Goal: Information Seeking & Learning: Learn about a topic

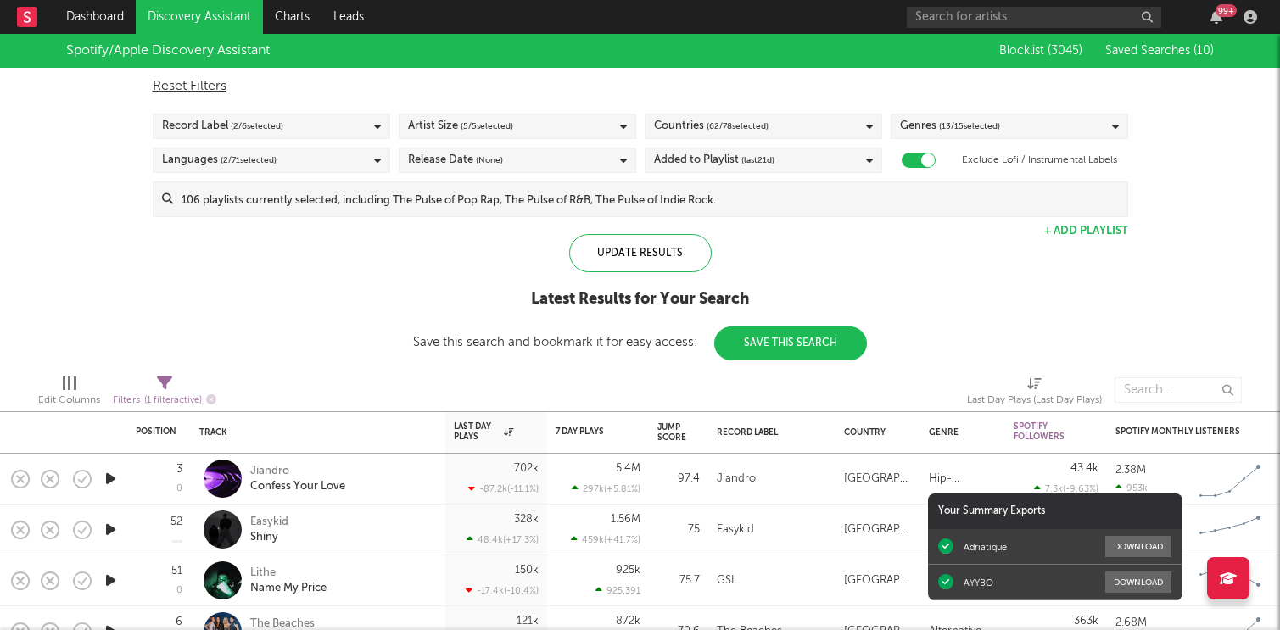
click at [113, 525] on icon "button" at bounding box center [111, 529] width 18 height 21
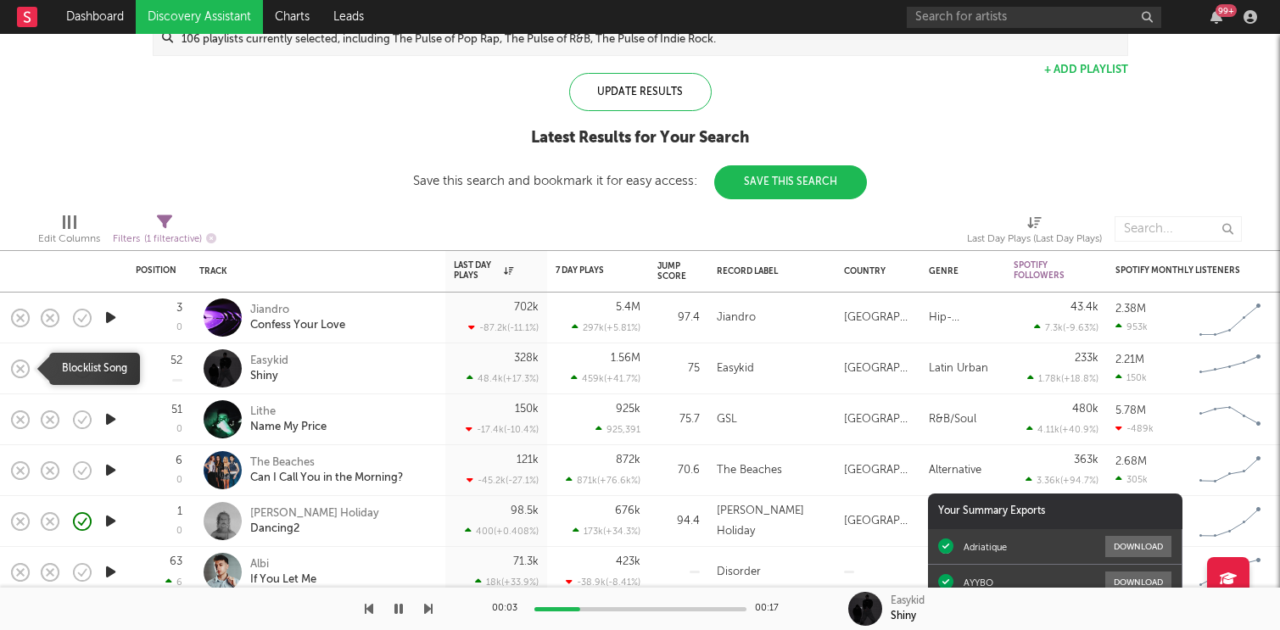
click at [22, 366] on rect "button" at bounding box center [20, 368] width 7 height 7
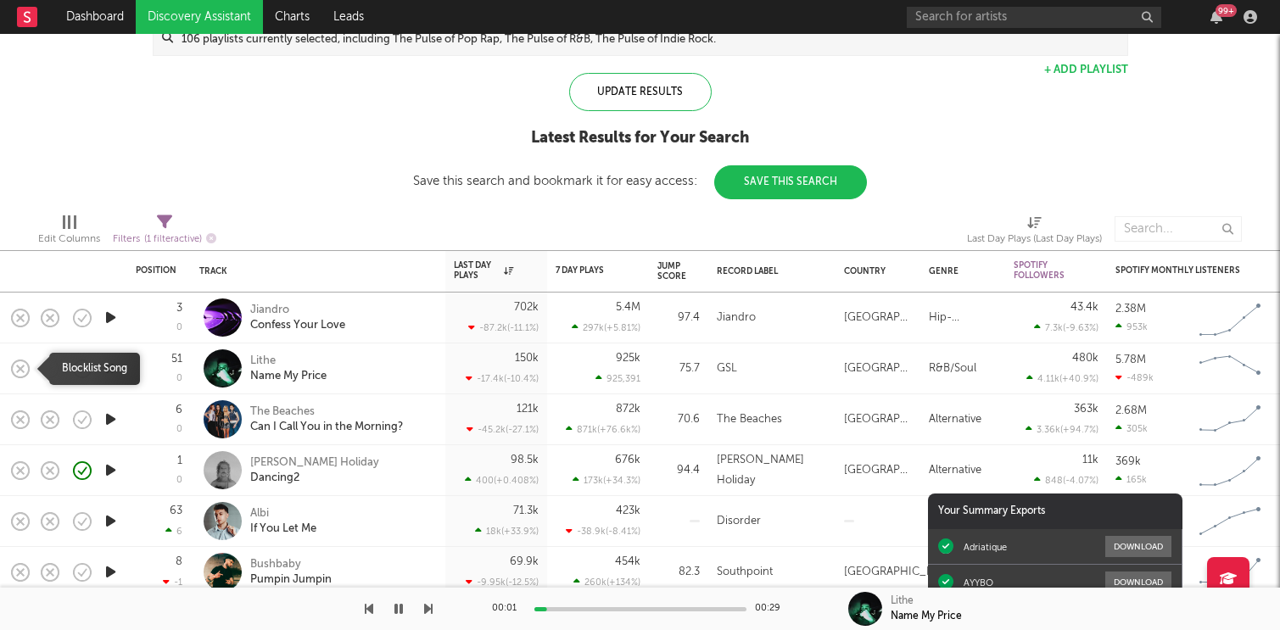
click at [22, 366] on rect "button" at bounding box center [20, 368] width 7 height 7
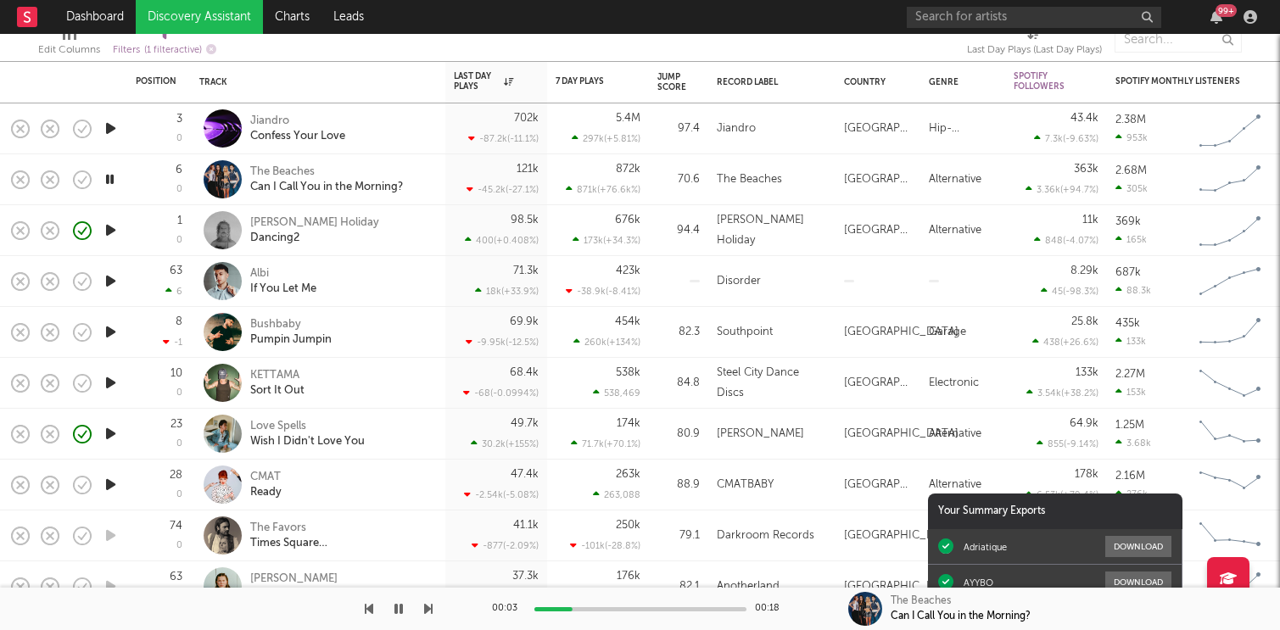
click at [81, 334] on icon "button" at bounding box center [83, 332] width 5 height 7
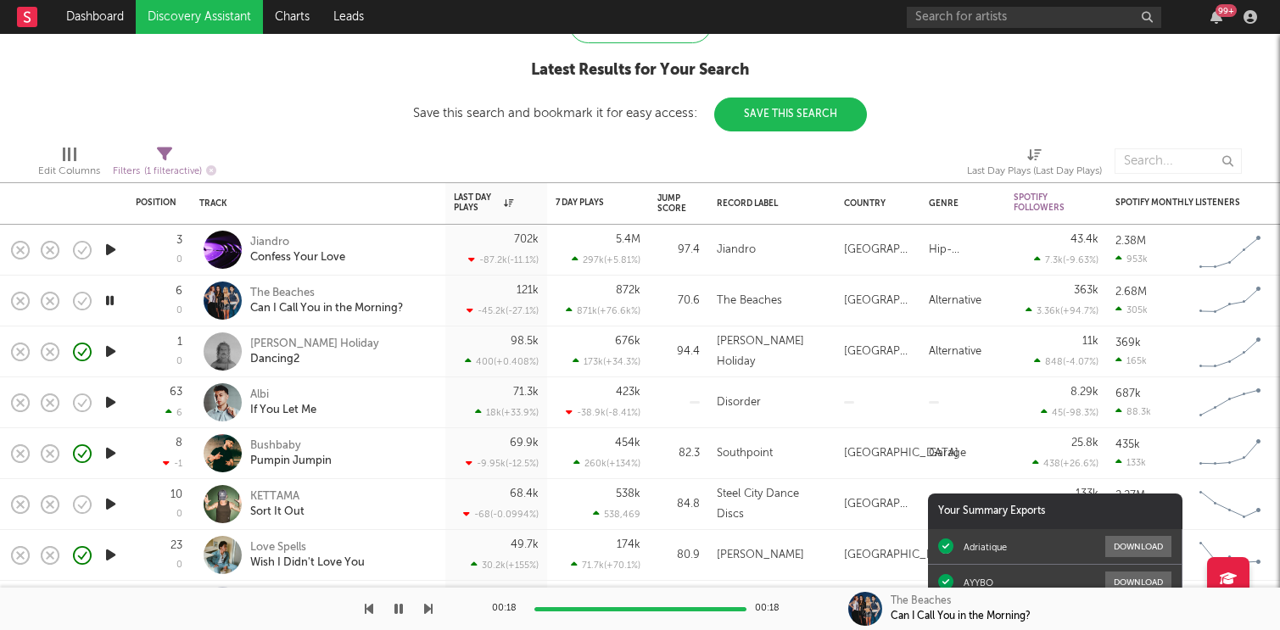
click at [104, 409] on icon "button" at bounding box center [111, 402] width 18 height 21
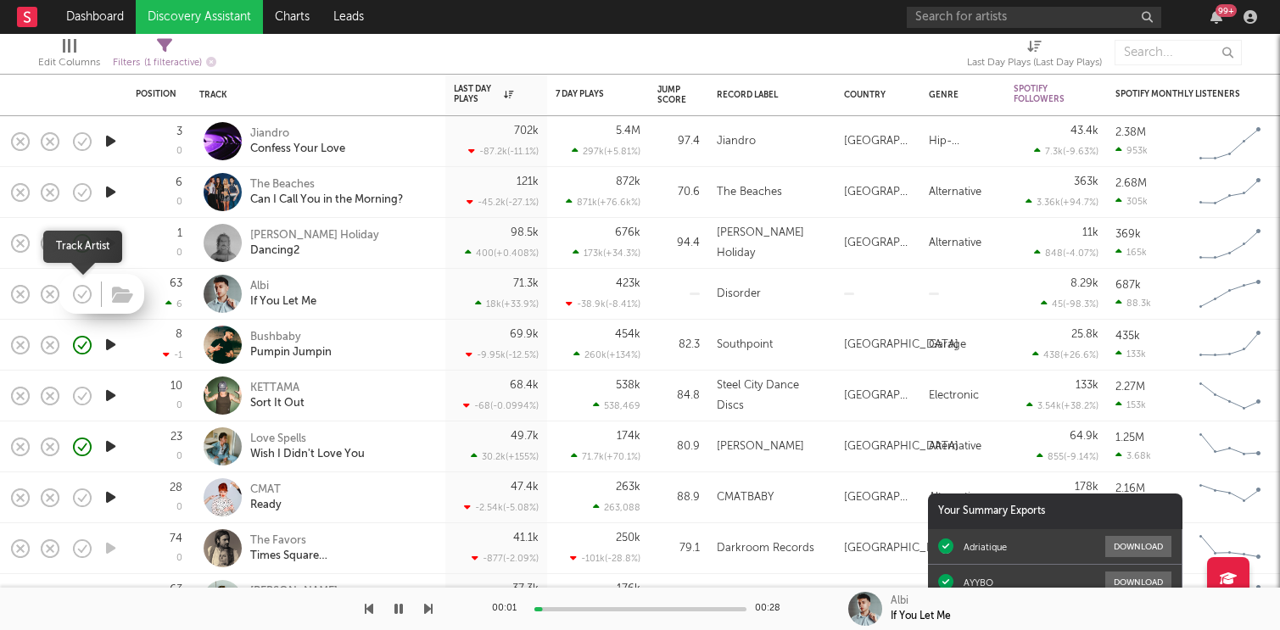
click at [81, 300] on icon "button" at bounding box center [82, 294] width 24 height 24
click at [114, 391] on icon "button" at bounding box center [111, 395] width 18 height 21
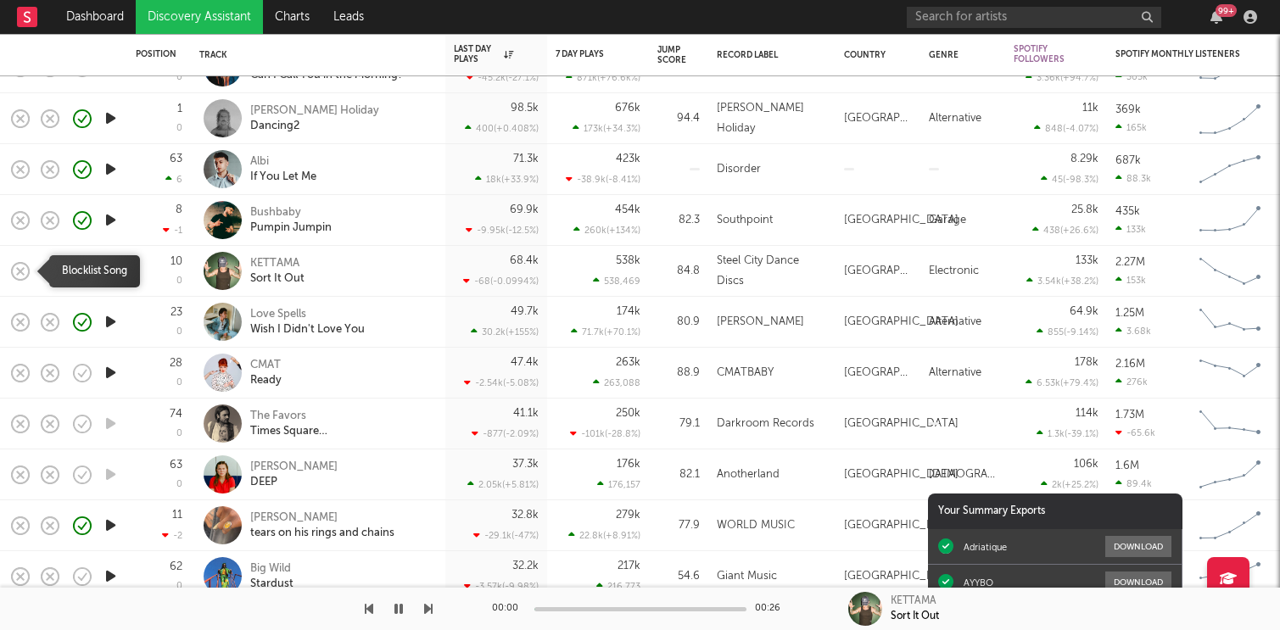
click at [20, 264] on icon "button" at bounding box center [20, 272] width 24 height 24
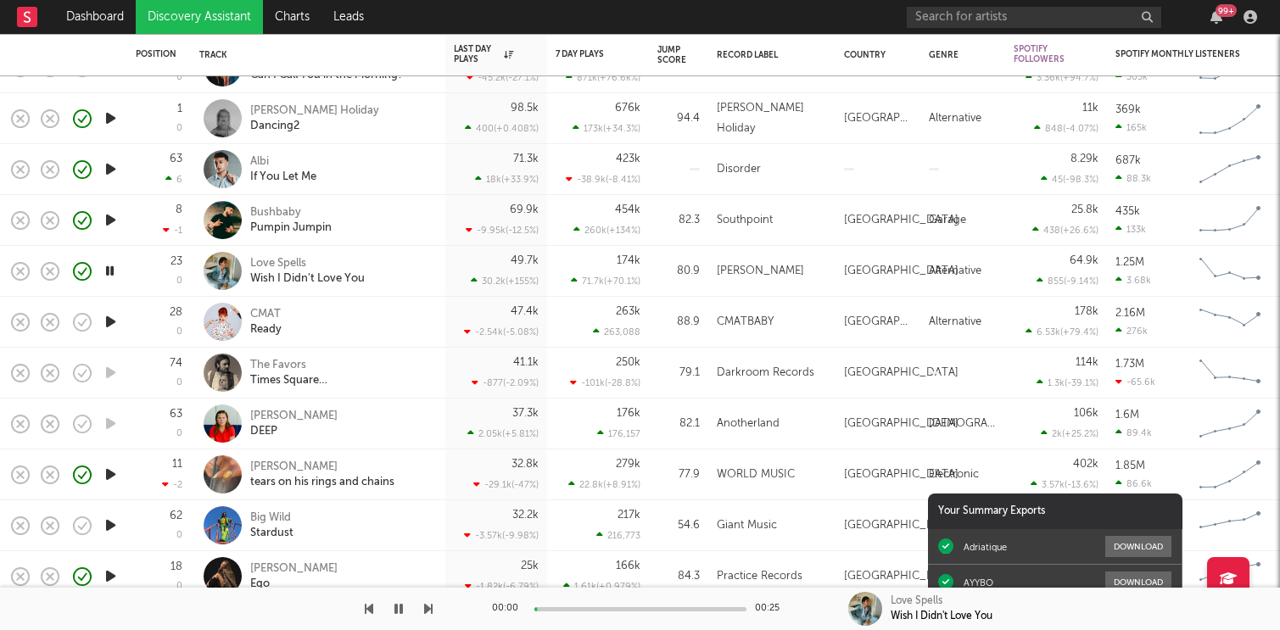
click at [110, 323] on icon "button" at bounding box center [111, 321] width 18 height 21
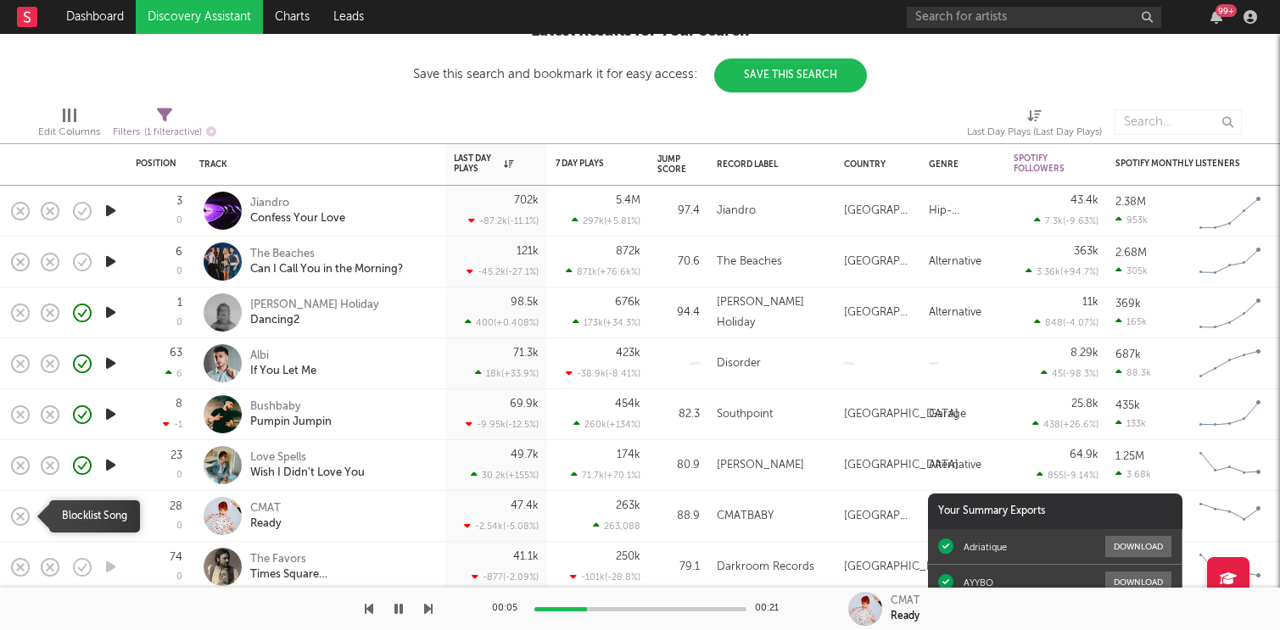
click at [9, 517] on icon "button" at bounding box center [20, 517] width 24 height 24
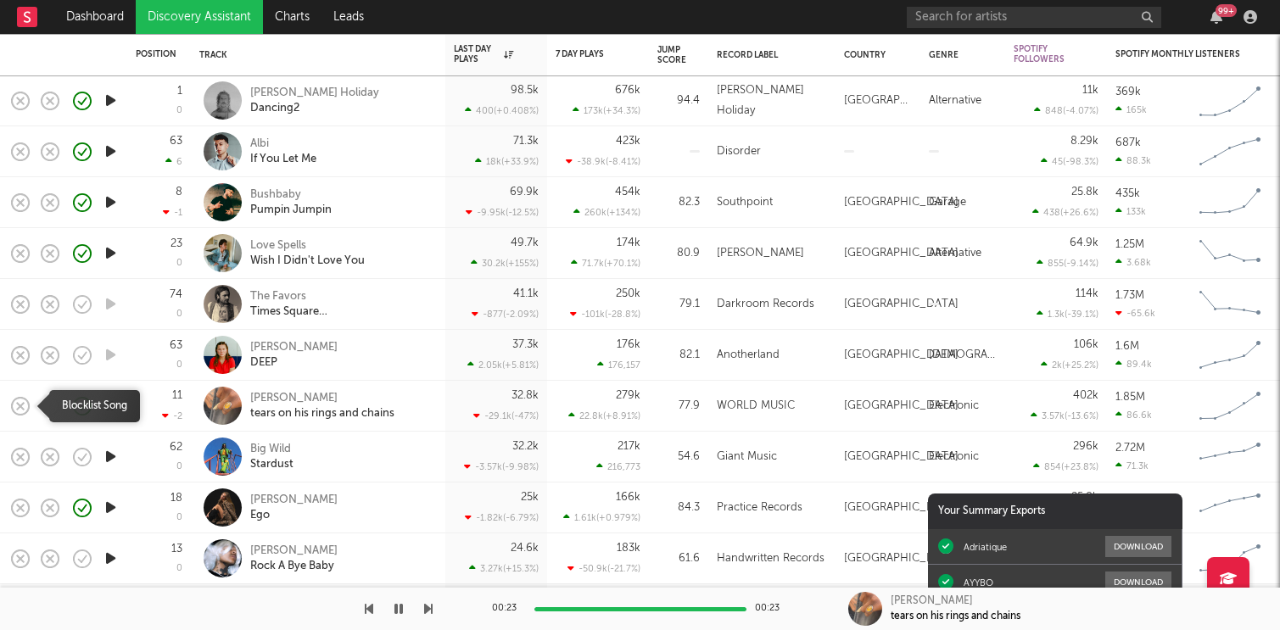
click at [27, 405] on icon "button" at bounding box center [20, 406] width 24 height 24
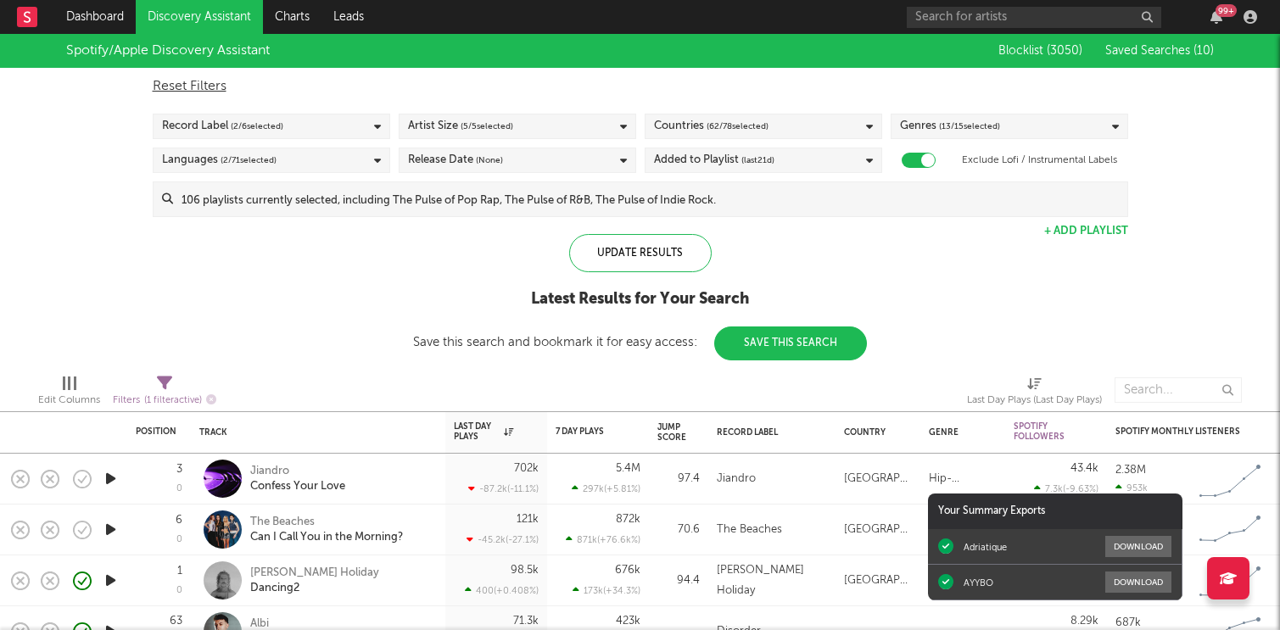
click at [170, 9] on link "Discovery Assistant" at bounding box center [199, 17] width 127 height 34
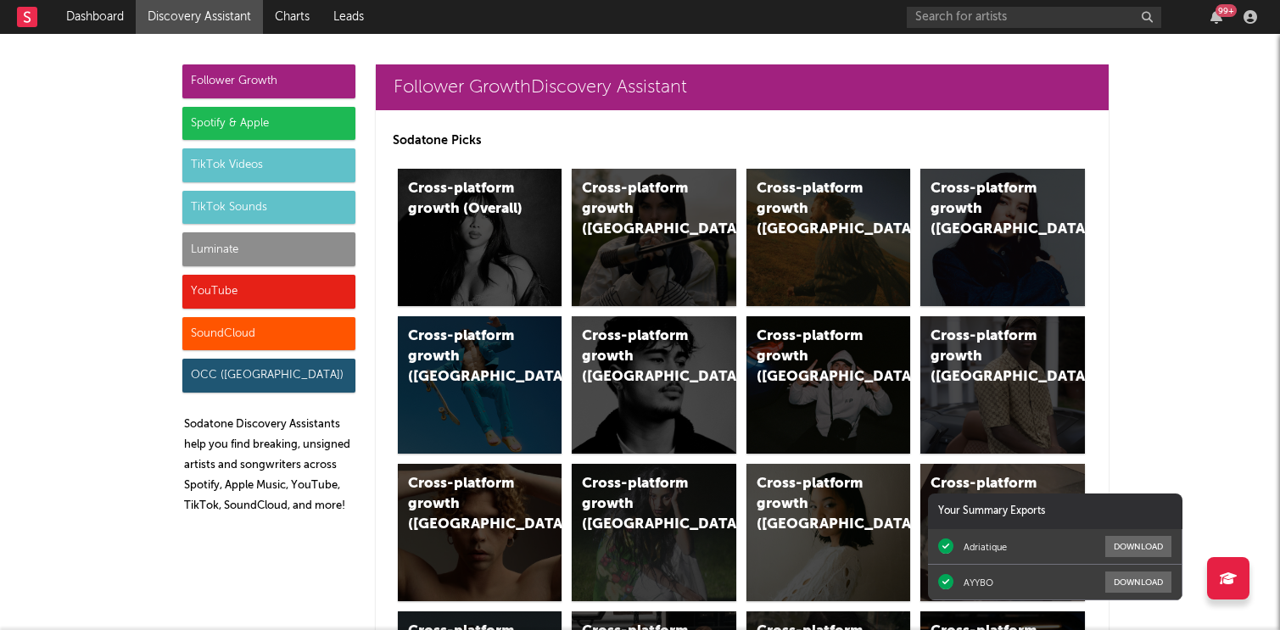
click at [299, 126] on div "Spotify & Apple" at bounding box center [268, 124] width 173 height 34
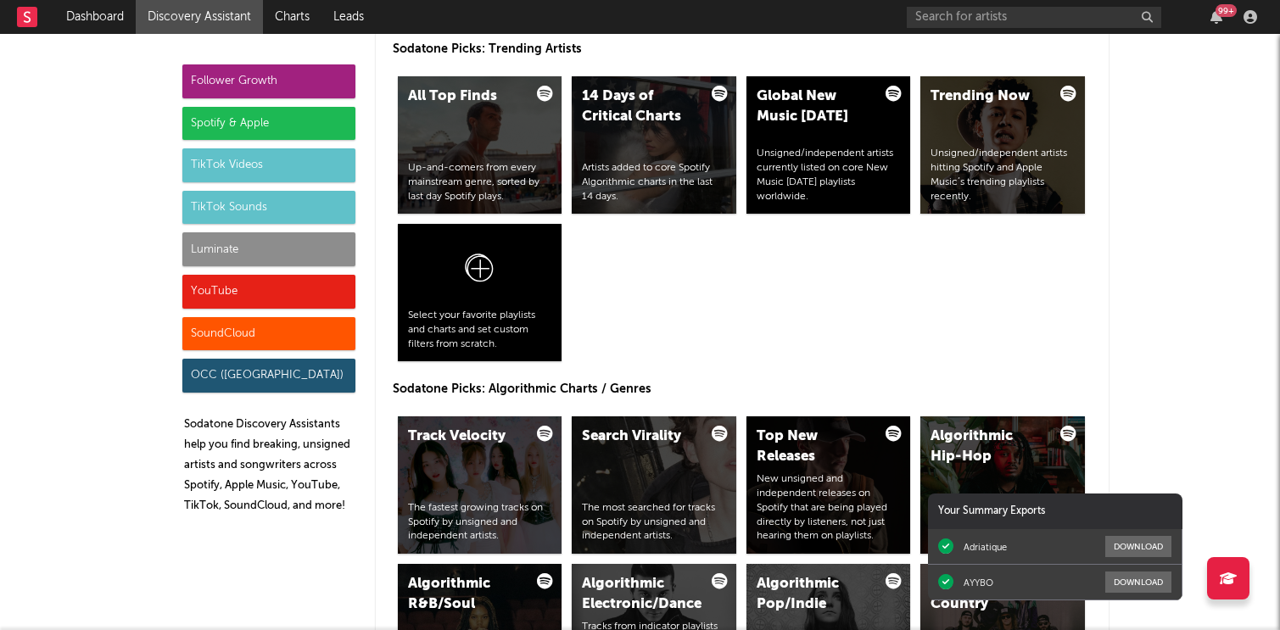
scroll to position [1960, 0]
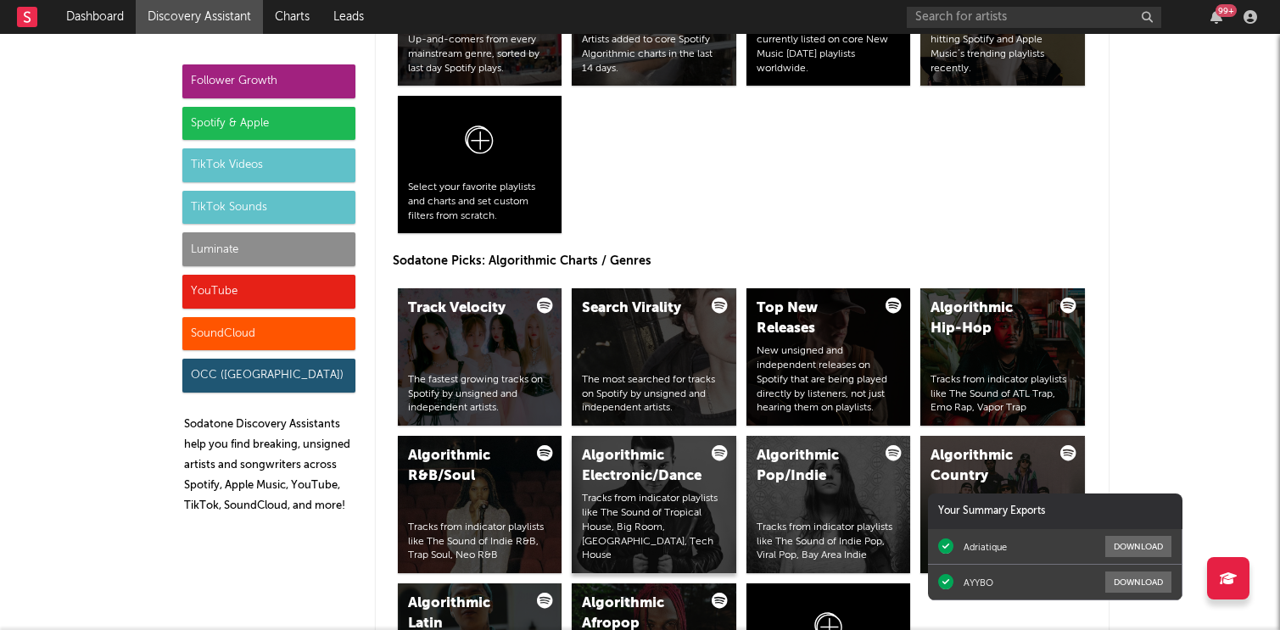
click at [686, 492] on div "Algorithmic Electronic/Dance Tracks from indicator playlists like The Sound of …" at bounding box center [654, 504] width 165 height 137
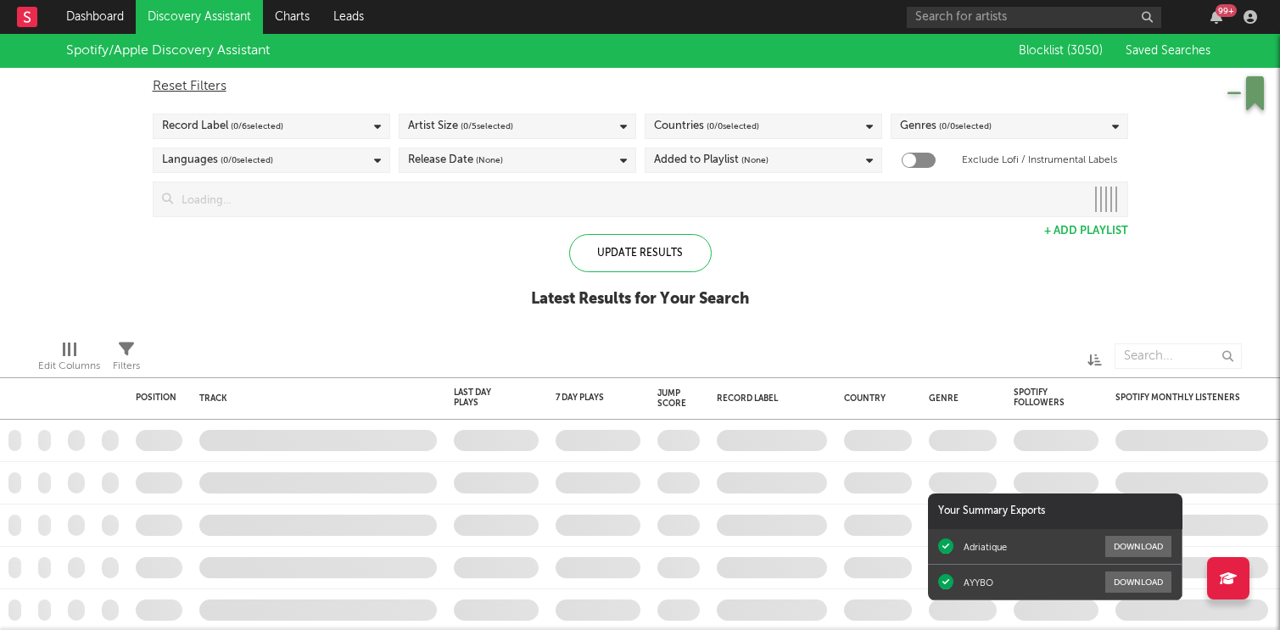
checkbox input "true"
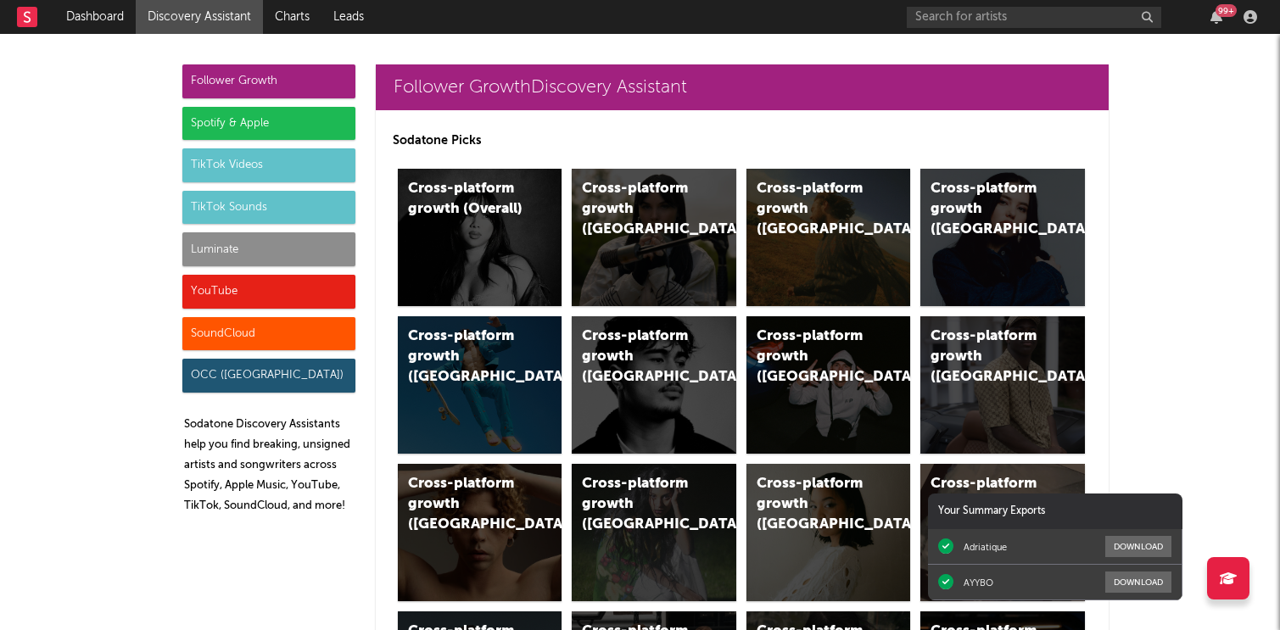
click at [336, 131] on div "Spotify & Apple" at bounding box center [268, 124] width 173 height 34
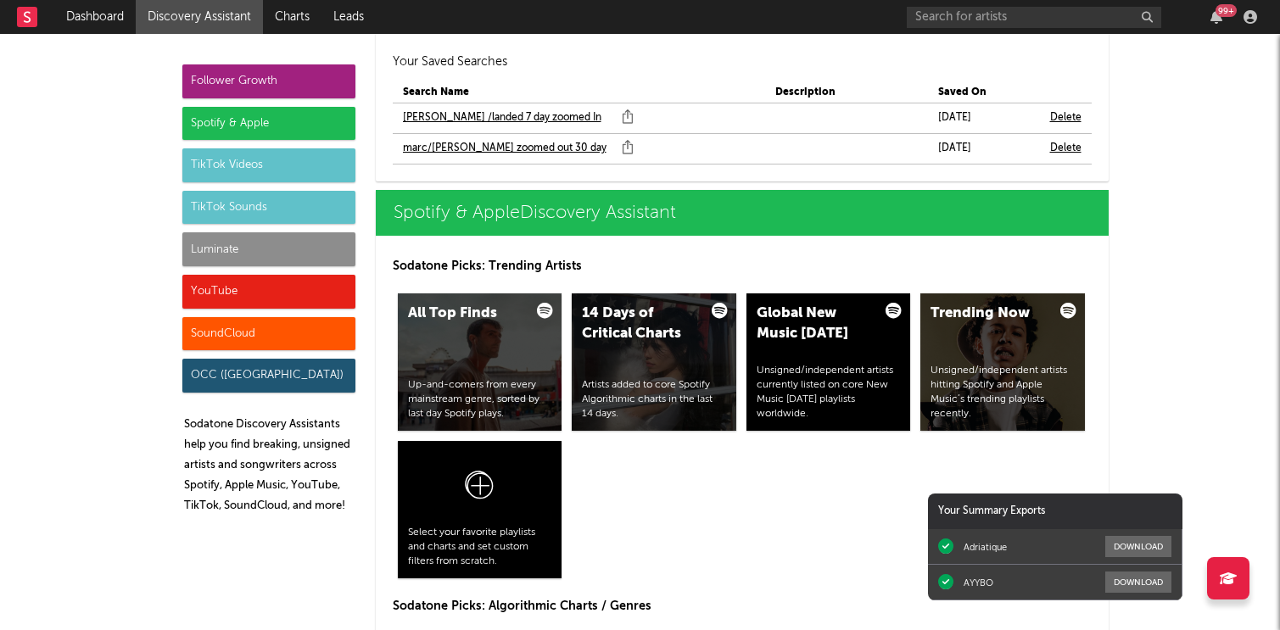
scroll to position [1737, 0]
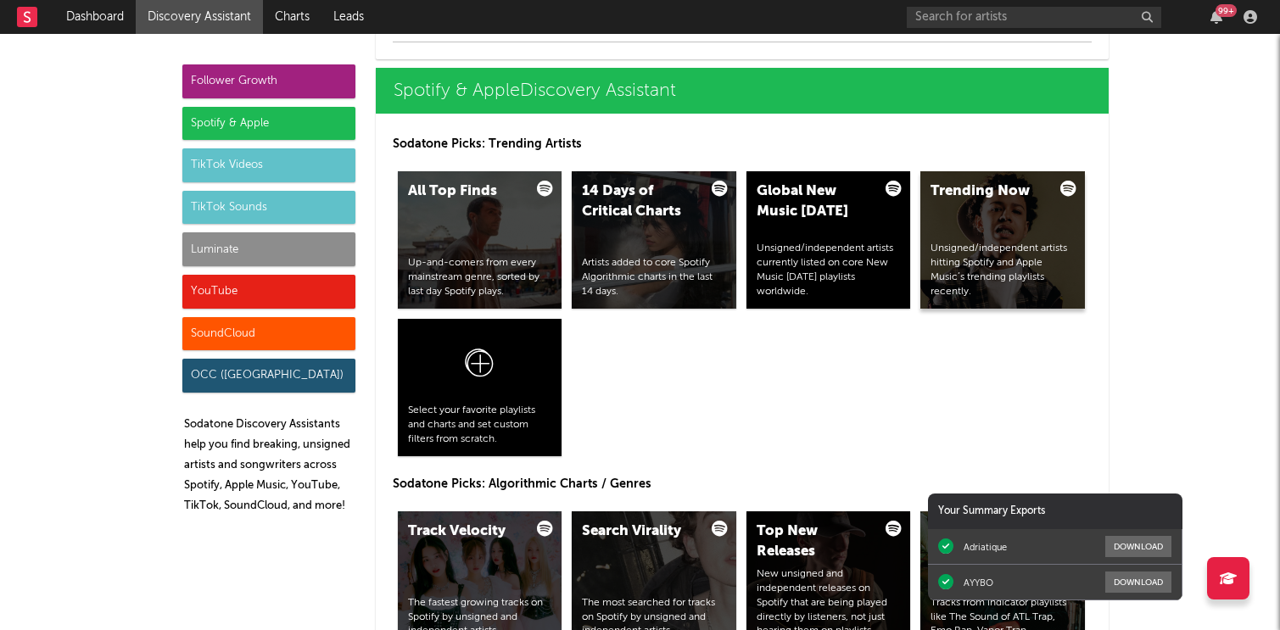
click at [987, 223] on div "Trending Now Unsigned/independent artists hitting Spotify and Apple Music’s tre…" at bounding box center [1002, 239] width 165 height 137
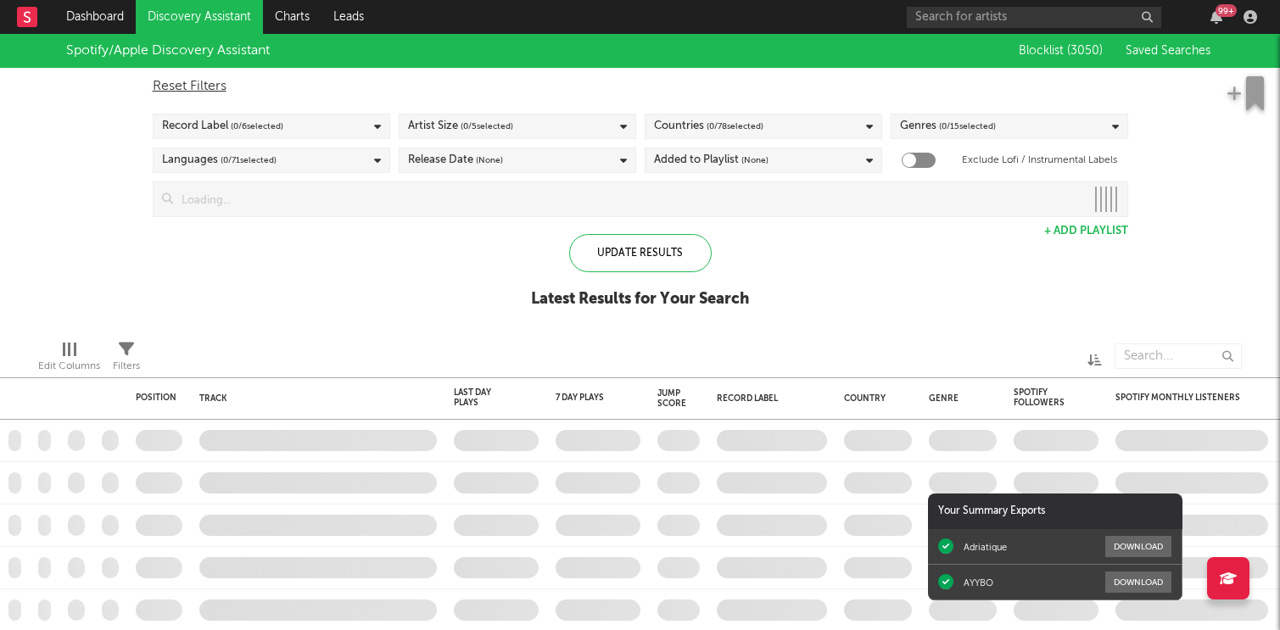
checkbox input "true"
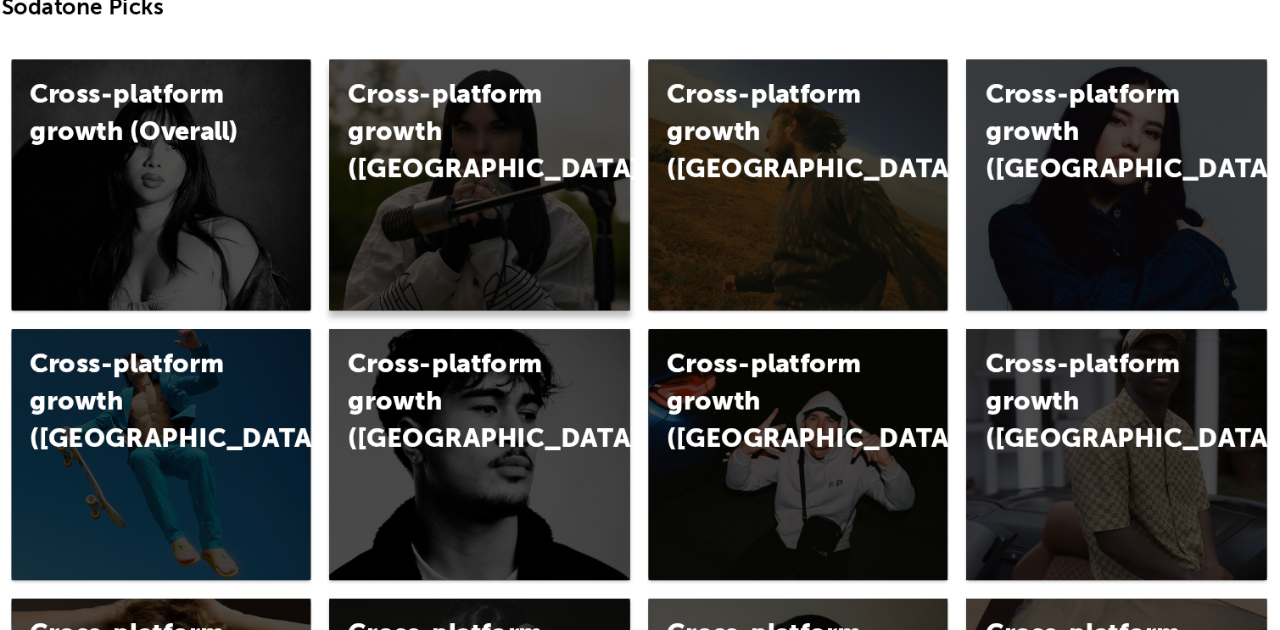
click at [572, 205] on div "Cross-platform growth ([GEOGRAPHIC_DATA])" at bounding box center [654, 237] width 165 height 137
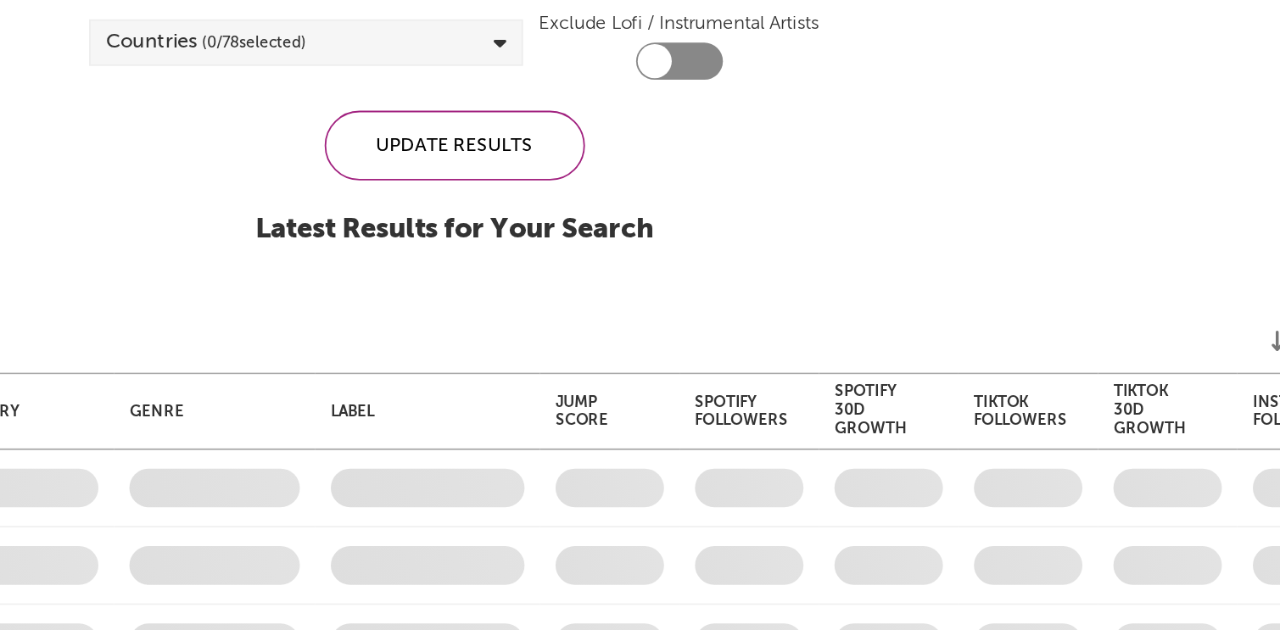
checkbox input "true"
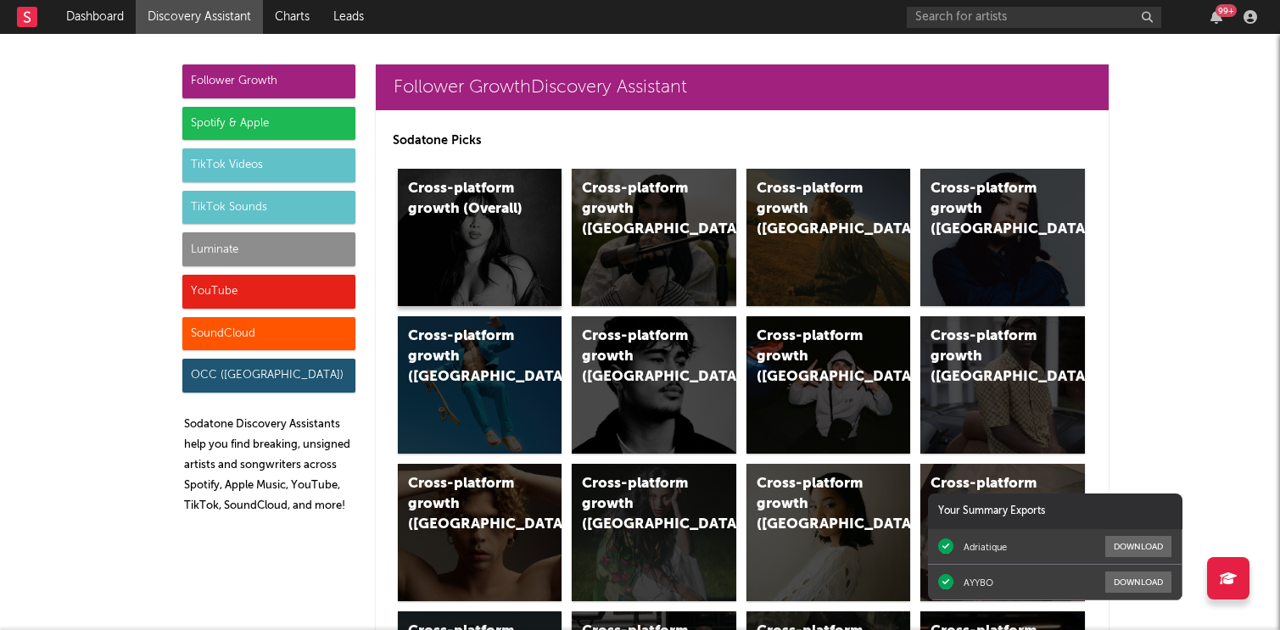
click at [223, 140] on div "Follower Growth Spotify & Apple TikTok Videos TikTok Sounds Luminate YouTube So…" at bounding box center [268, 295] width 173 height 463
click at [223, 129] on div "Spotify & Apple" at bounding box center [268, 124] width 173 height 34
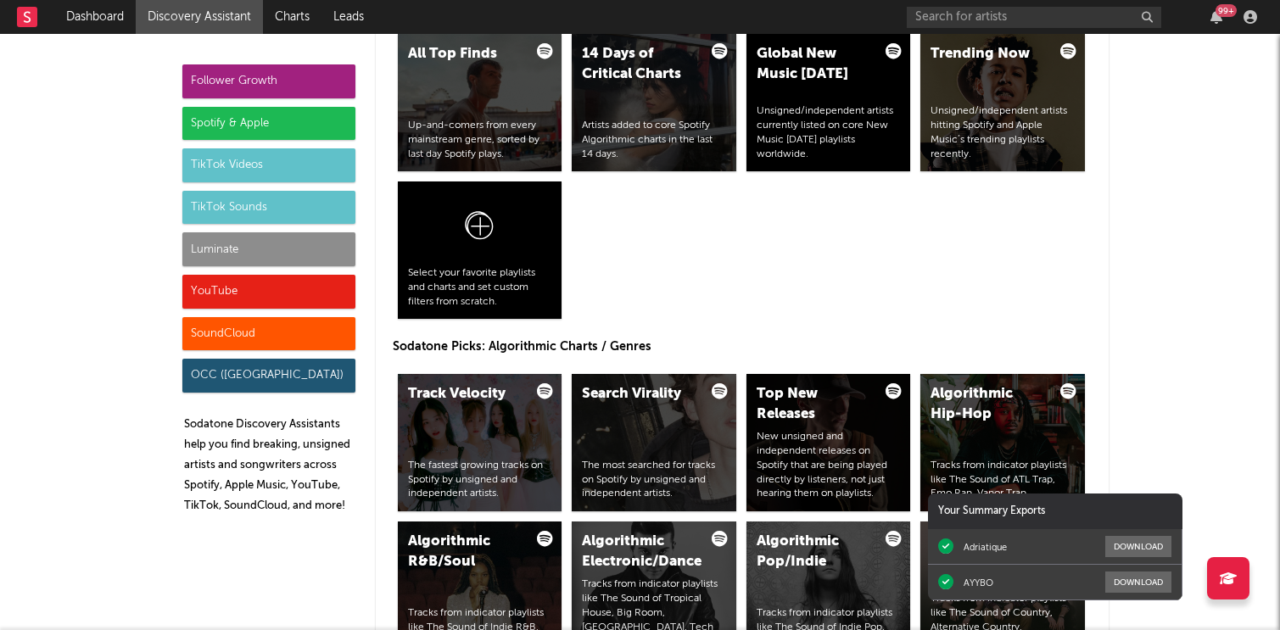
scroll to position [1917, 0]
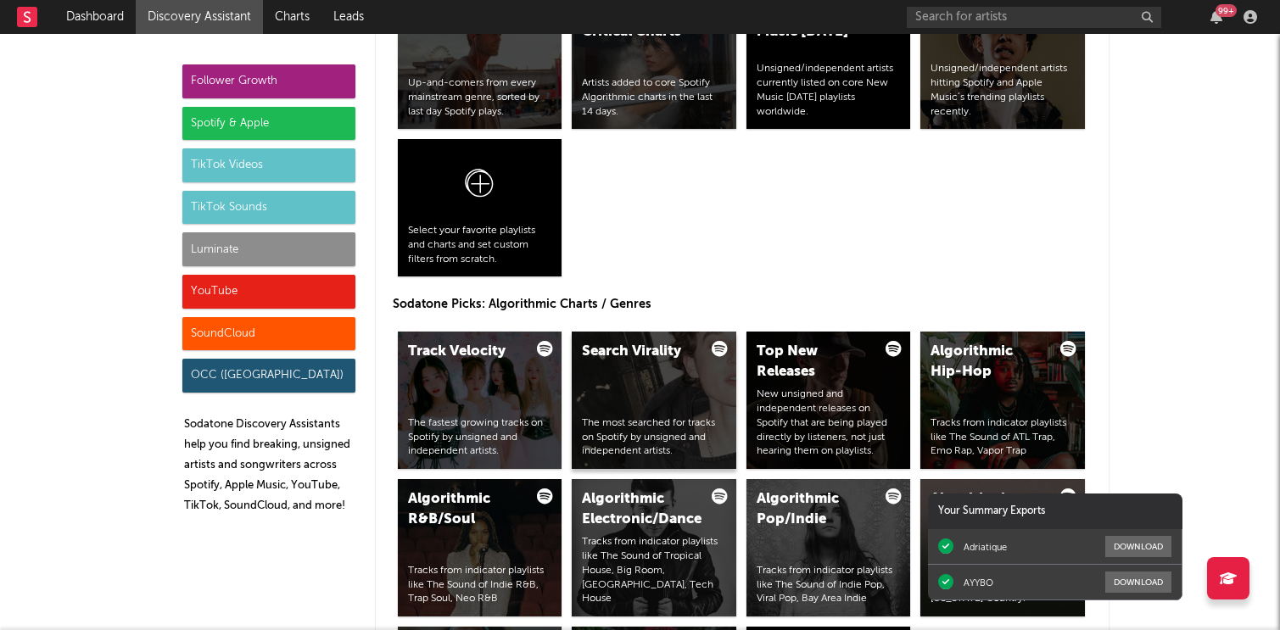
click at [712, 377] on div "Search Virality The most searched for tracks on Spotify by unsigned and indepen…" at bounding box center [654, 400] width 165 height 137
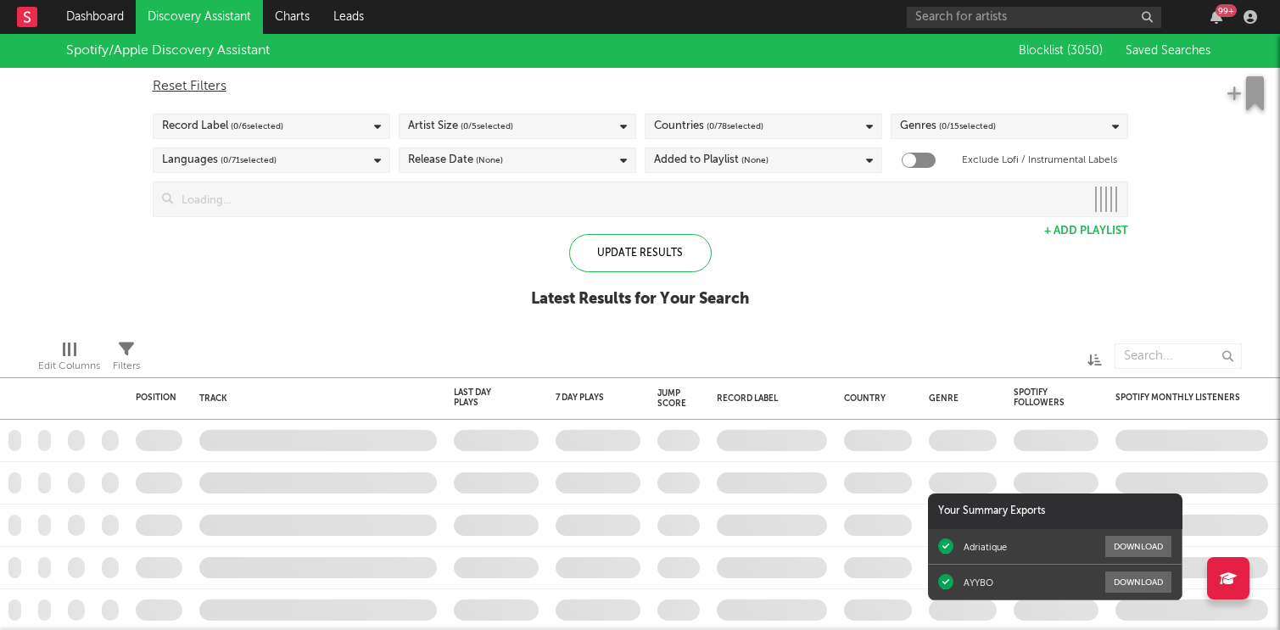
checkbox input "true"
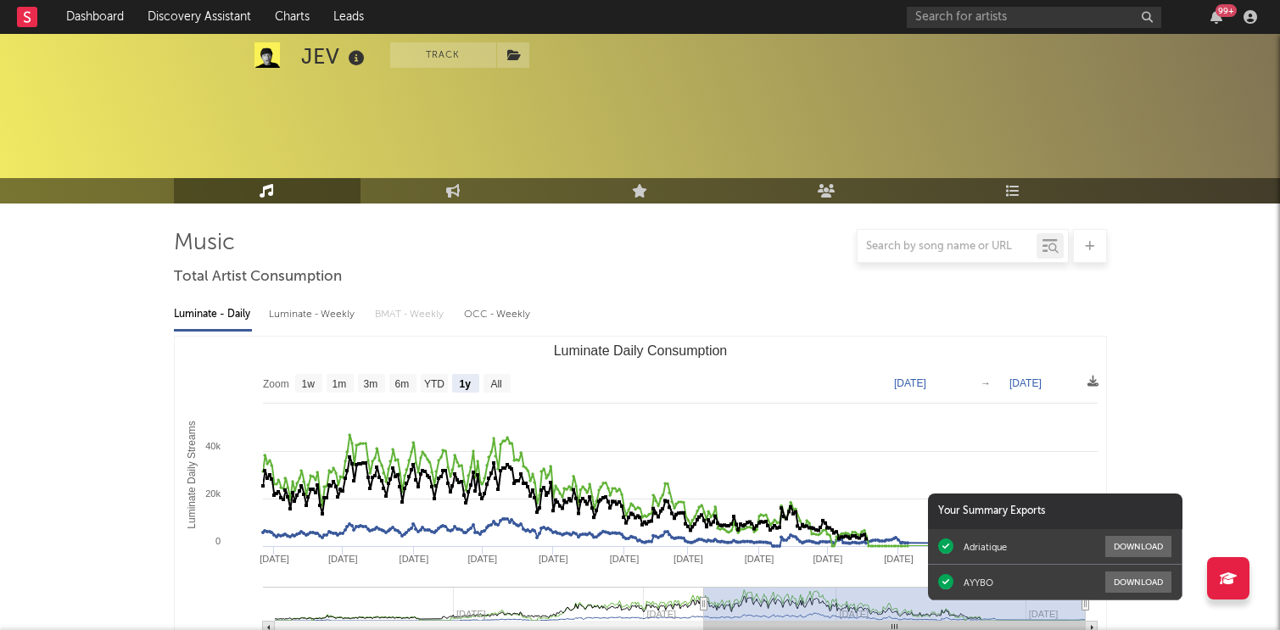
select select "1y"
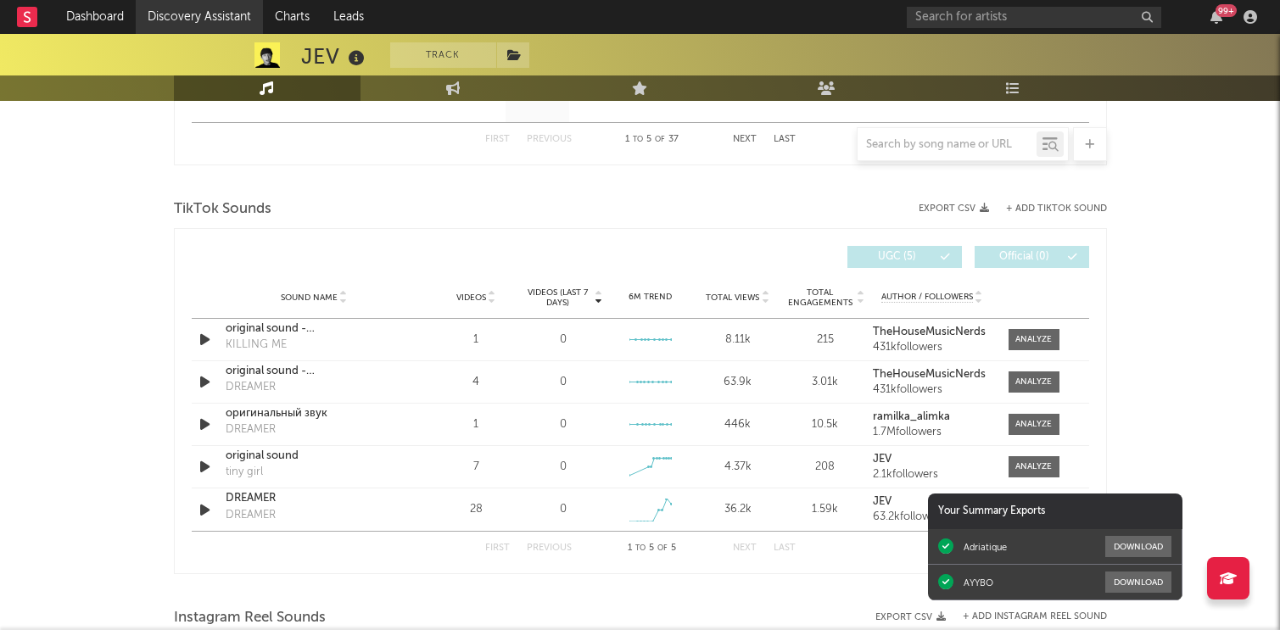
click at [156, 28] on link "Discovery Assistant" at bounding box center [199, 17] width 127 height 34
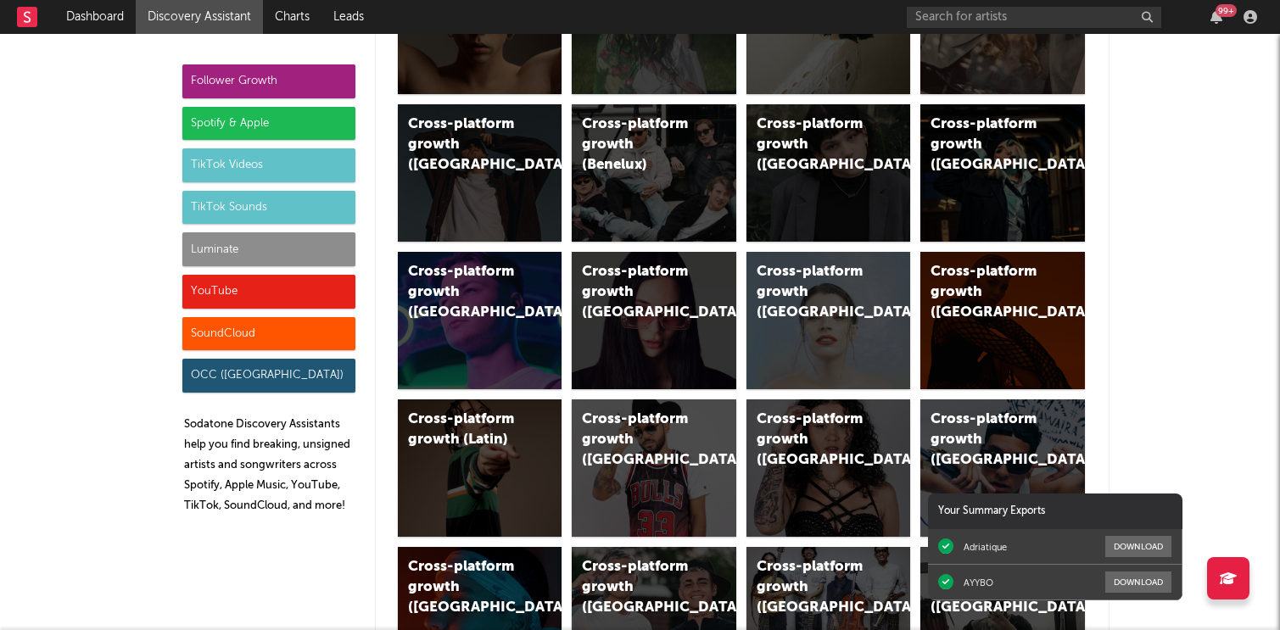
scroll to position [697, 0]
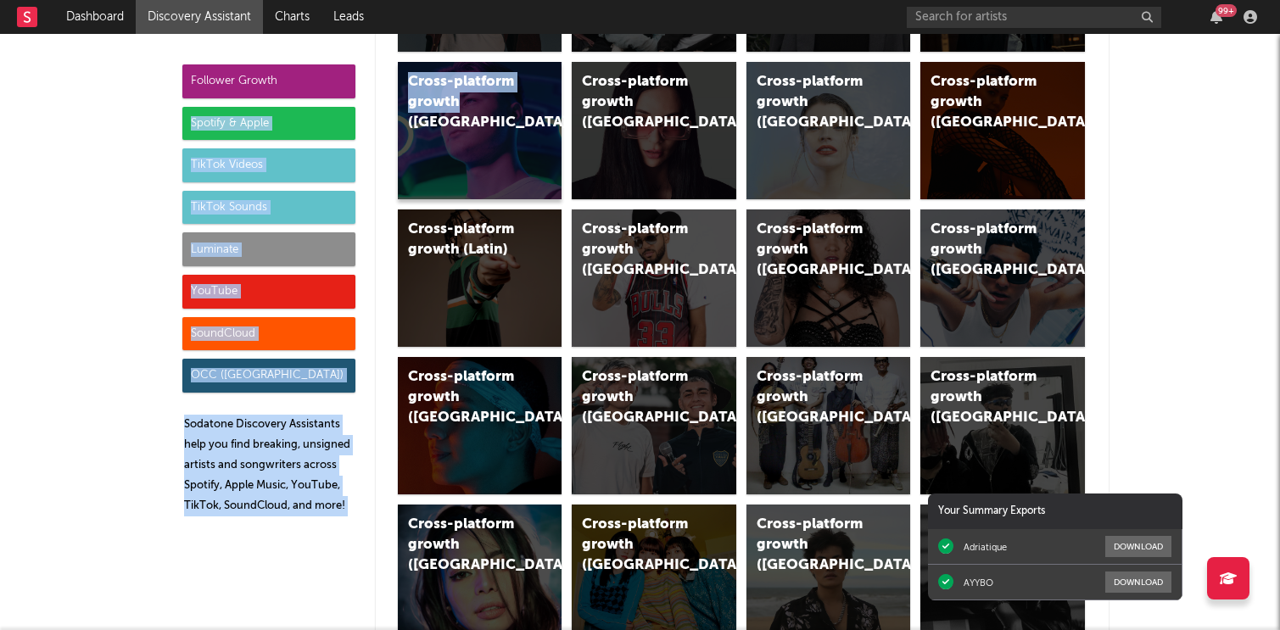
drag, startPoint x: 315, startPoint y: 85, endPoint x: 517, endPoint y: 94, distance: 202.1
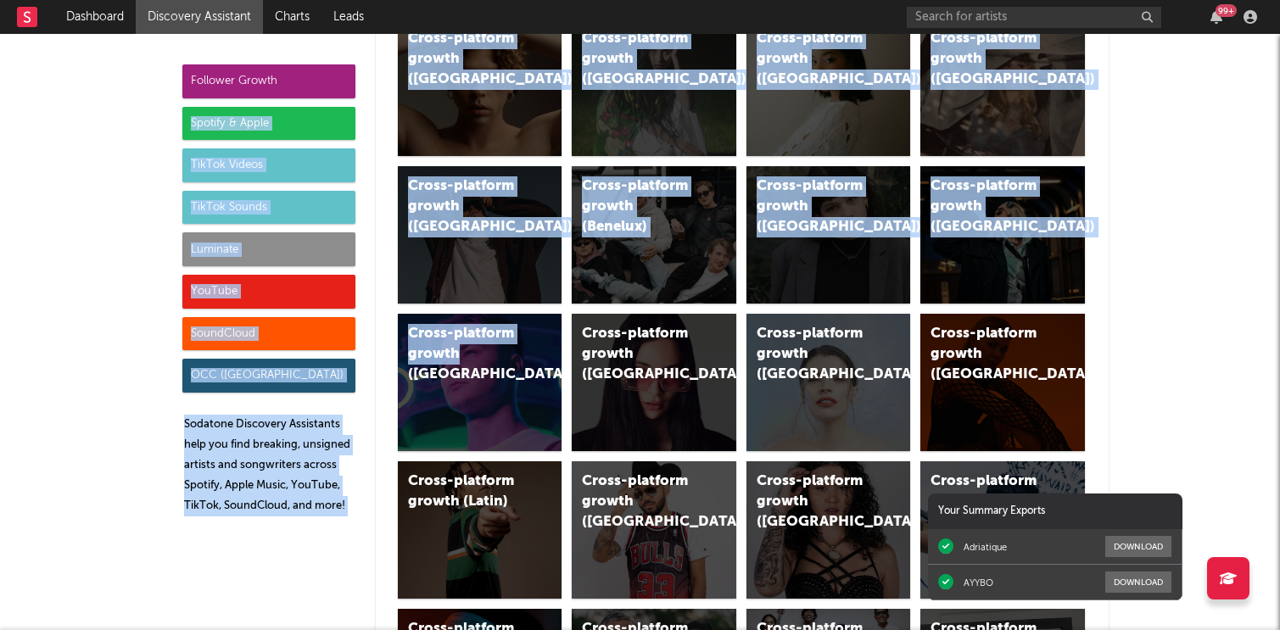
scroll to position [406, 0]
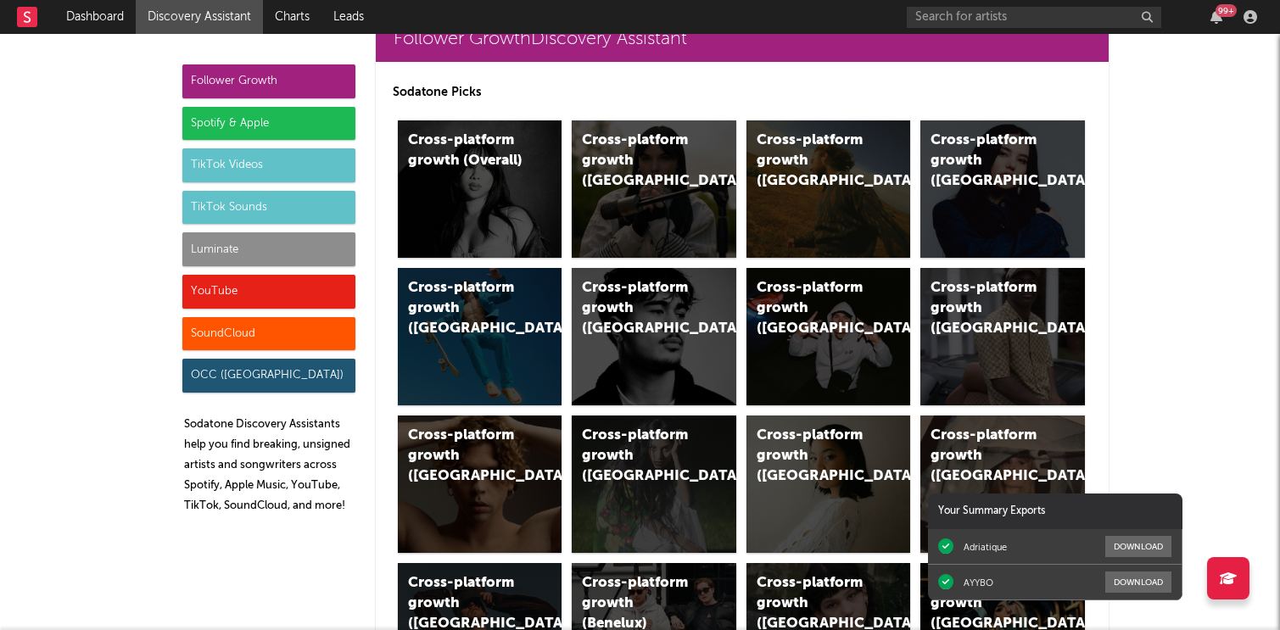
scroll to position [30, 0]
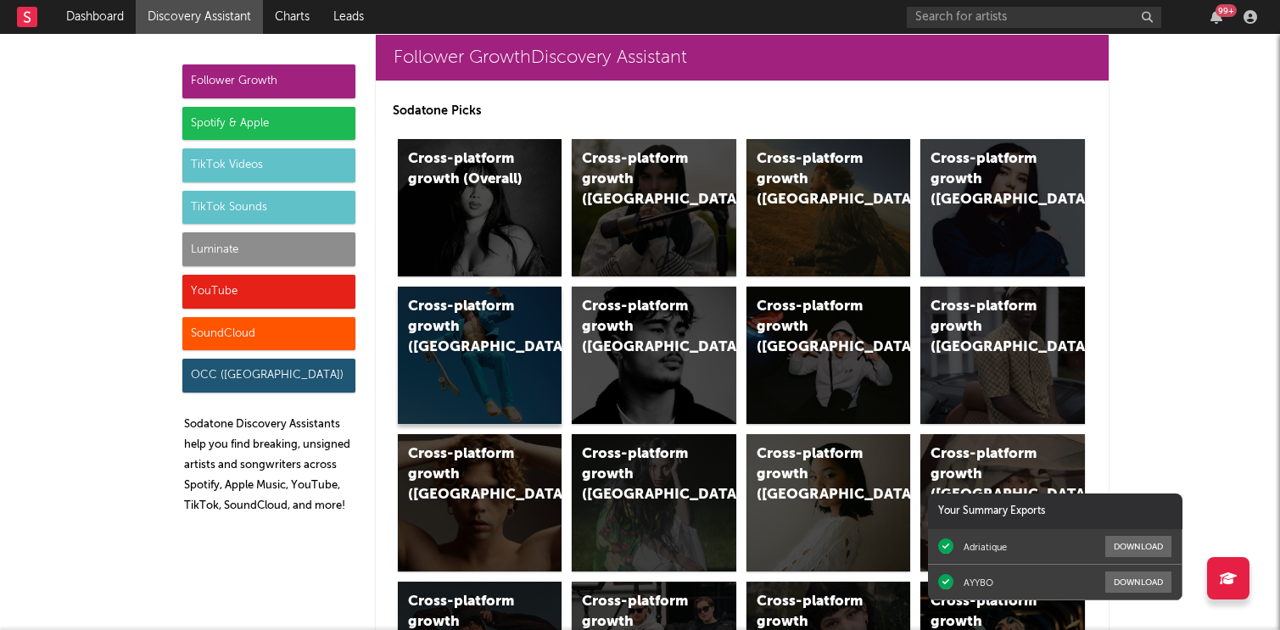
click at [508, 334] on div "Cross-platform growth ([GEOGRAPHIC_DATA])" at bounding box center [465, 327] width 115 height 61
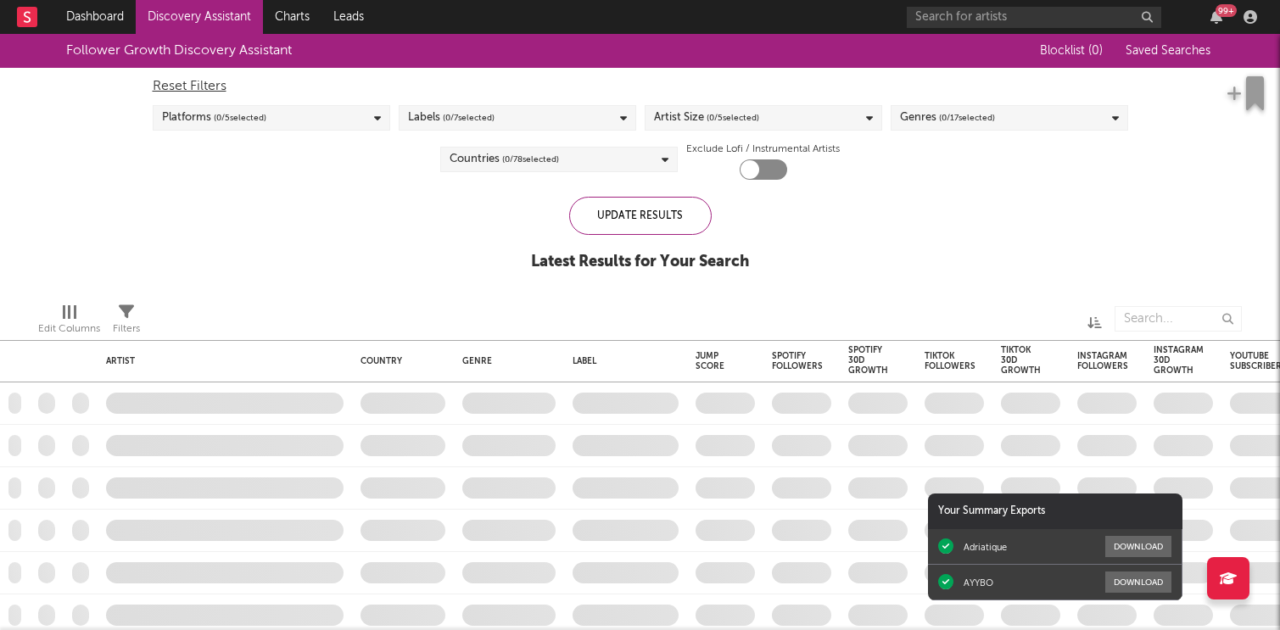
checkbox input "true"
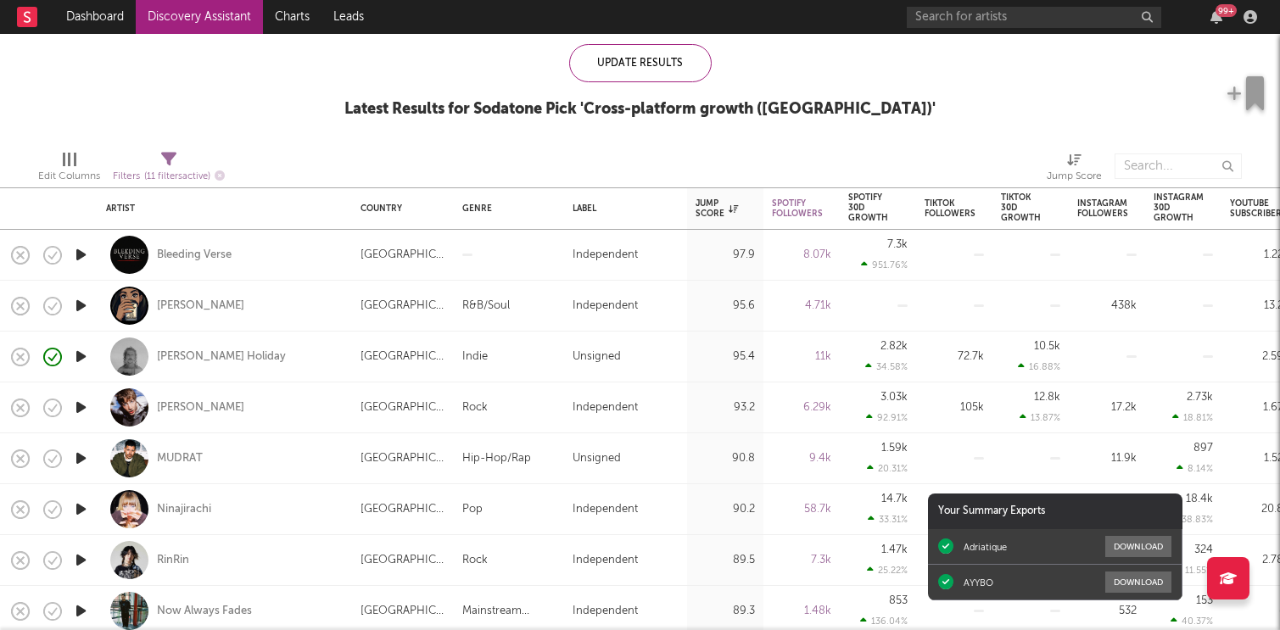
click at [81, 251] on icon "button" at bounding box center [81, 254] width 18 height 21
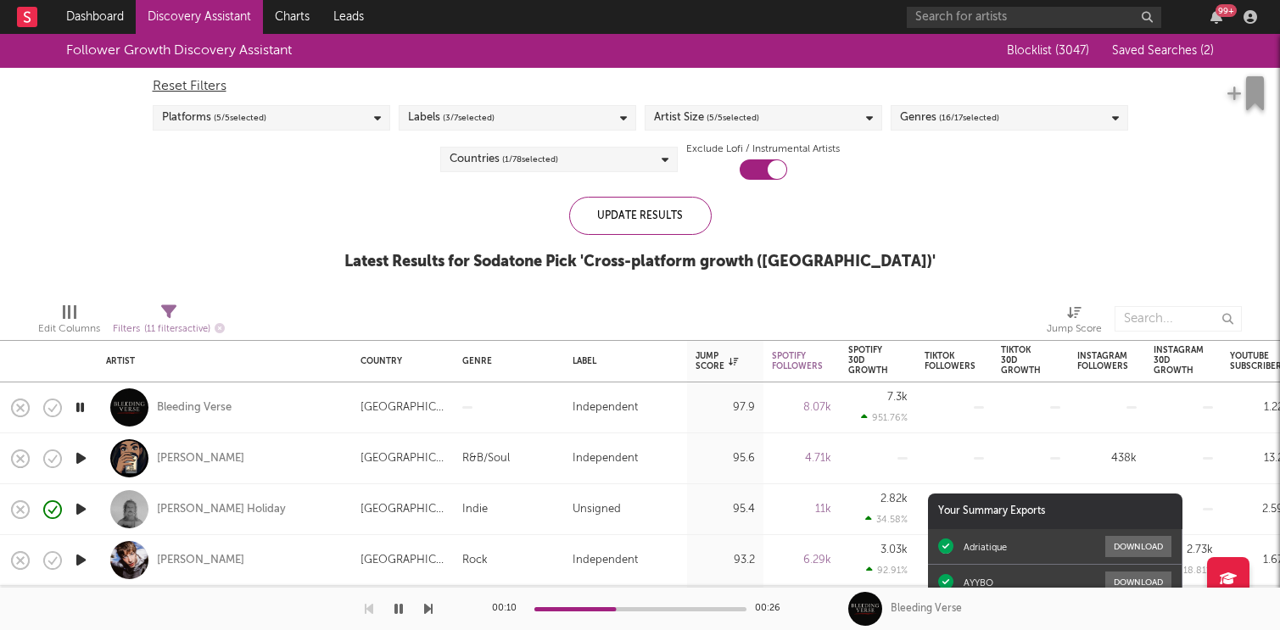
click at [1013, 120] on div "Genres ( 16 / 17 selected)" at bounding box center [1008, 117] width 237 height 25
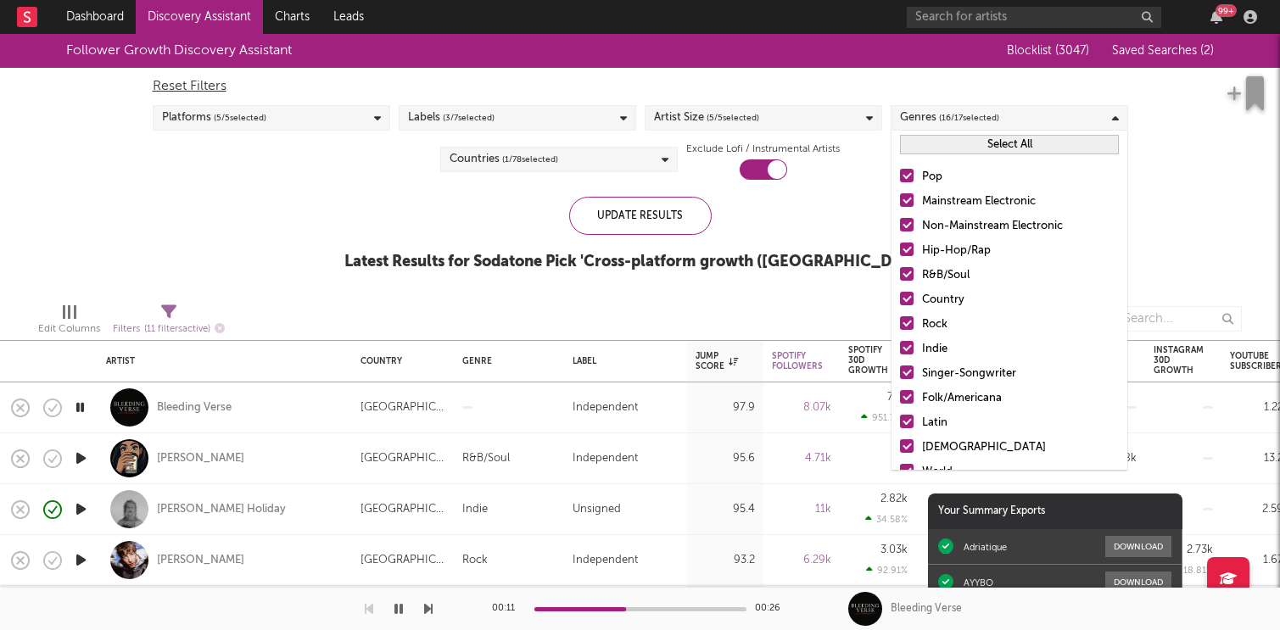
click at [911, 332] on label "Rock" at bounding box center [1009, 325] width 219 height 20
click at [900, 332] on input "Rock" at bounding box center [900, 325] width 0 height 20
click at [909, 274] on div at bounding box center [907, 274] width 14 height 14
click at [900, 274] on input "R&B/Soul" at bounding box center [900, 275] width 0 height 20
click at [623, 220] on div "Update Results" at bounding box center [640, 216] width 142 height 38
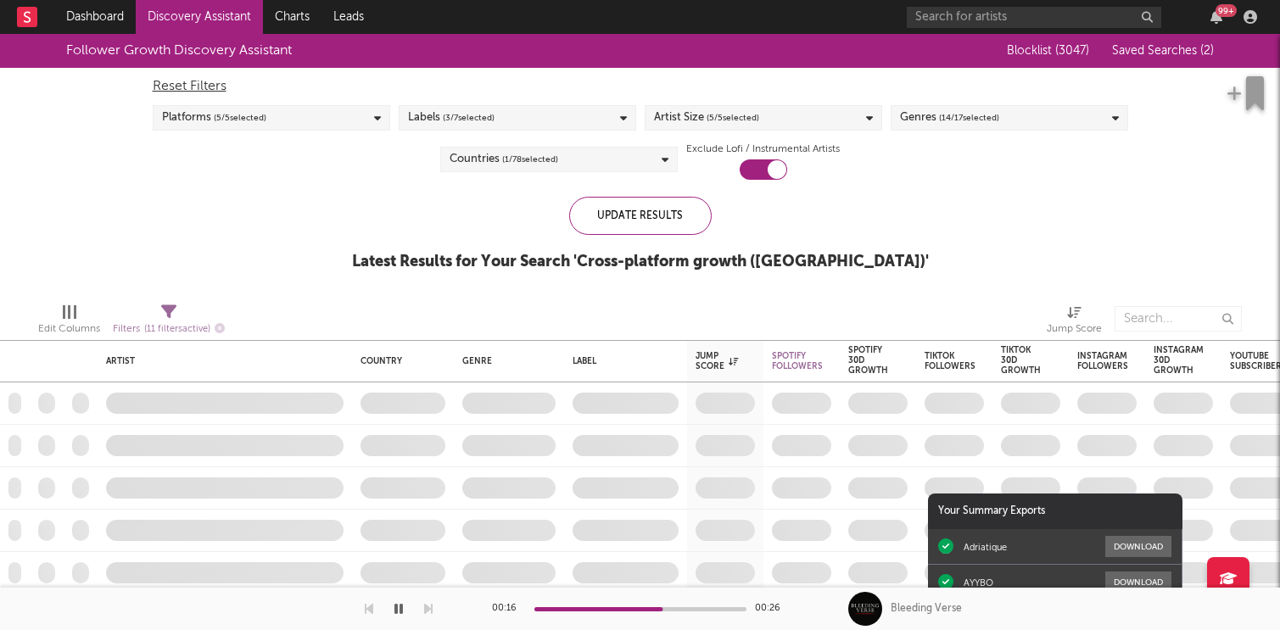
click at [980, 109] on span "( 14 / 17 selected)" at bounding box center [969, 118] width 60 height 20
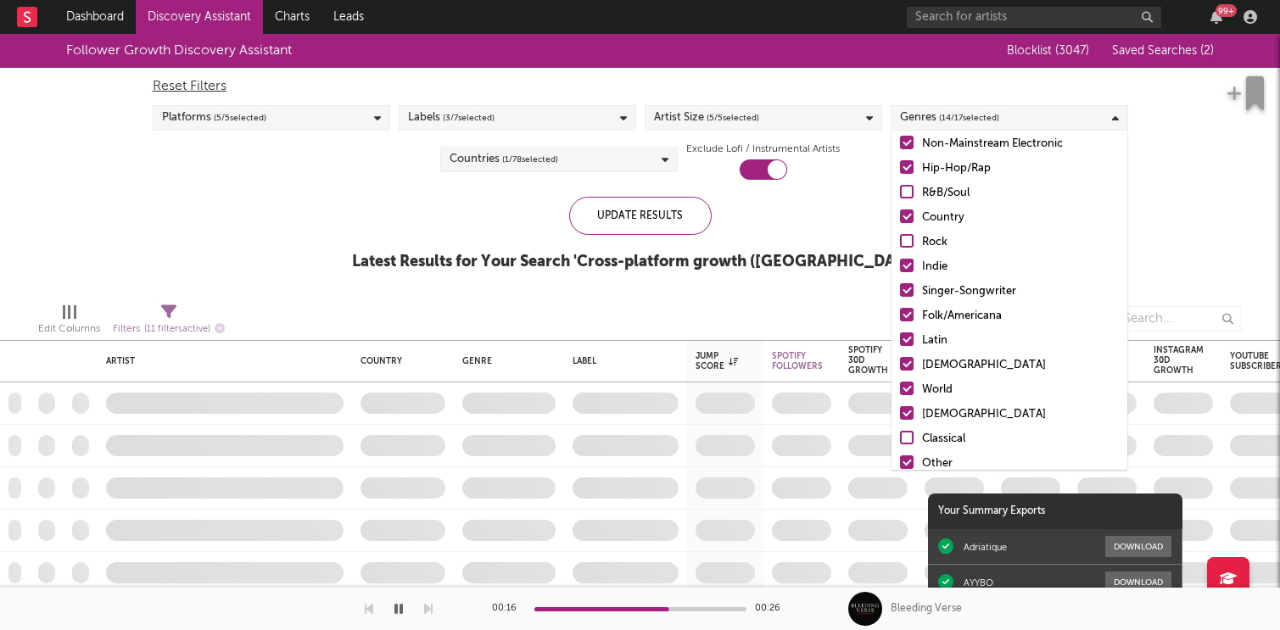
scroll to position [99, 0]
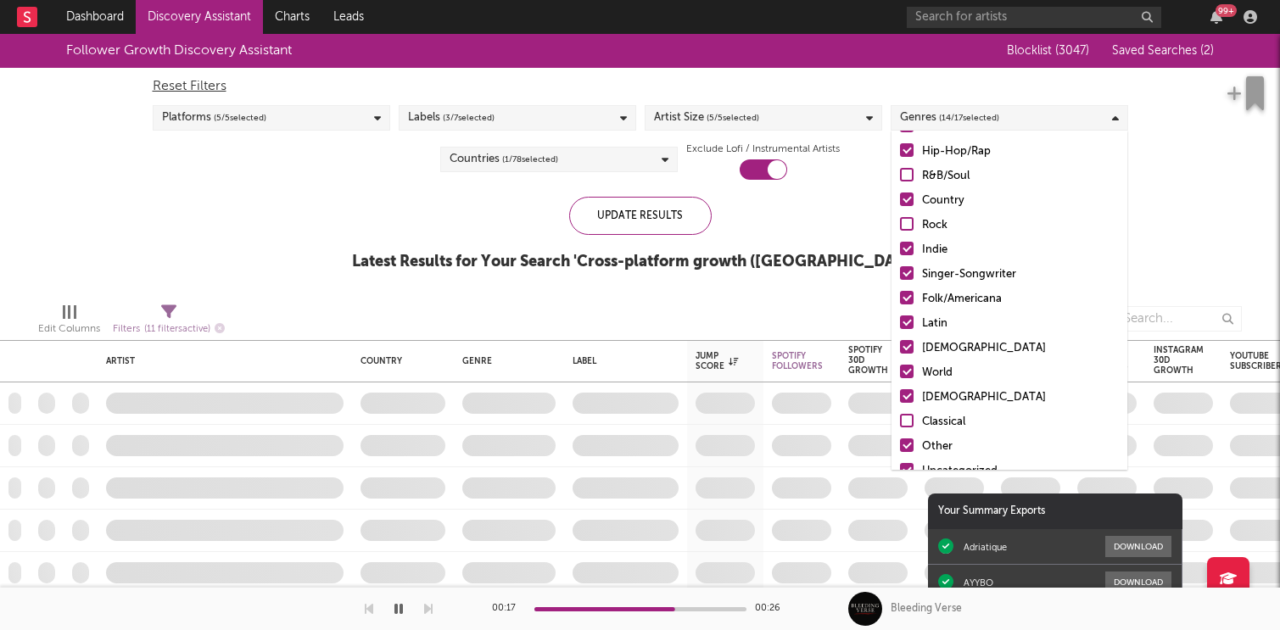
click at [907, 402] on div at bounding box center [907, 396] width 14 height 14
click at [900, 402] on input "[DEMOGRAPHIC_DATA]" at bounding box center [900, 398] width 0 height 20
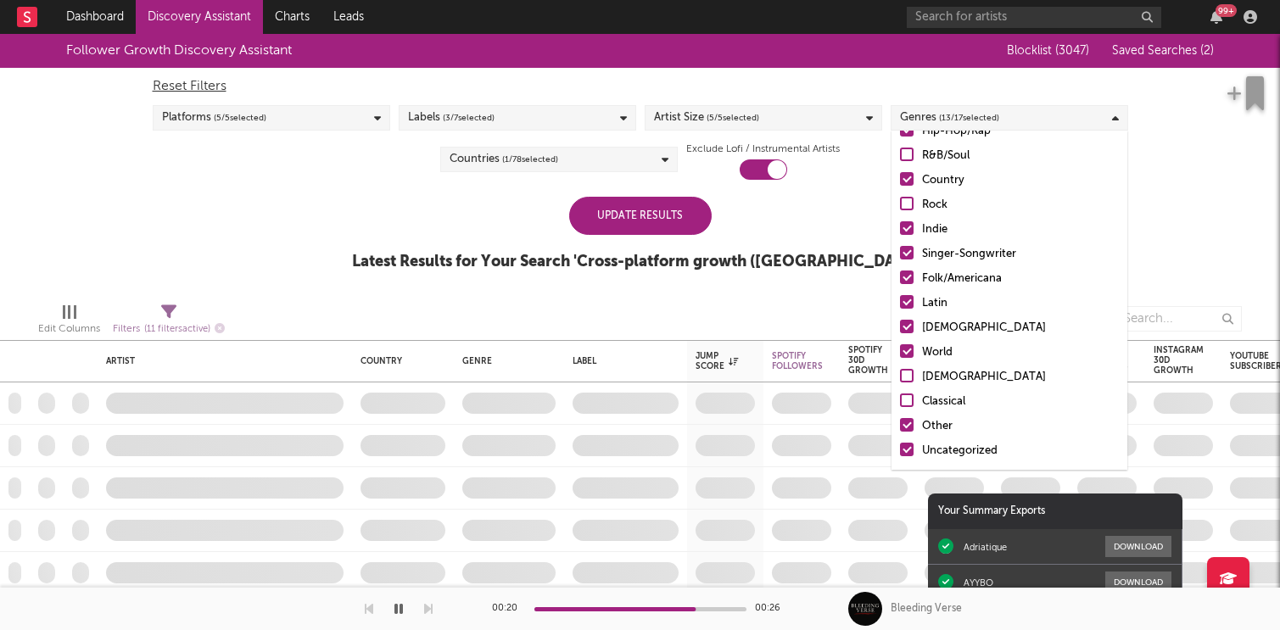
click at [907, 351] on div at bounding box center [907, 351] width 14 height 14
click at [900, 351] on input "World" at bounding box center [900, 353] width 0 height 20
click at [906, 330] on div at bounding box center [907, 327] width 14 height 14
click at [900, 330] on input "African" at bounding box center [900, 328] width 0 height 20
click at [661, 246] on div "Update Results Latest Results for Your Search ' Cross-platform growth (Australi…" at bounding box center [640, 243] width 577 height 92
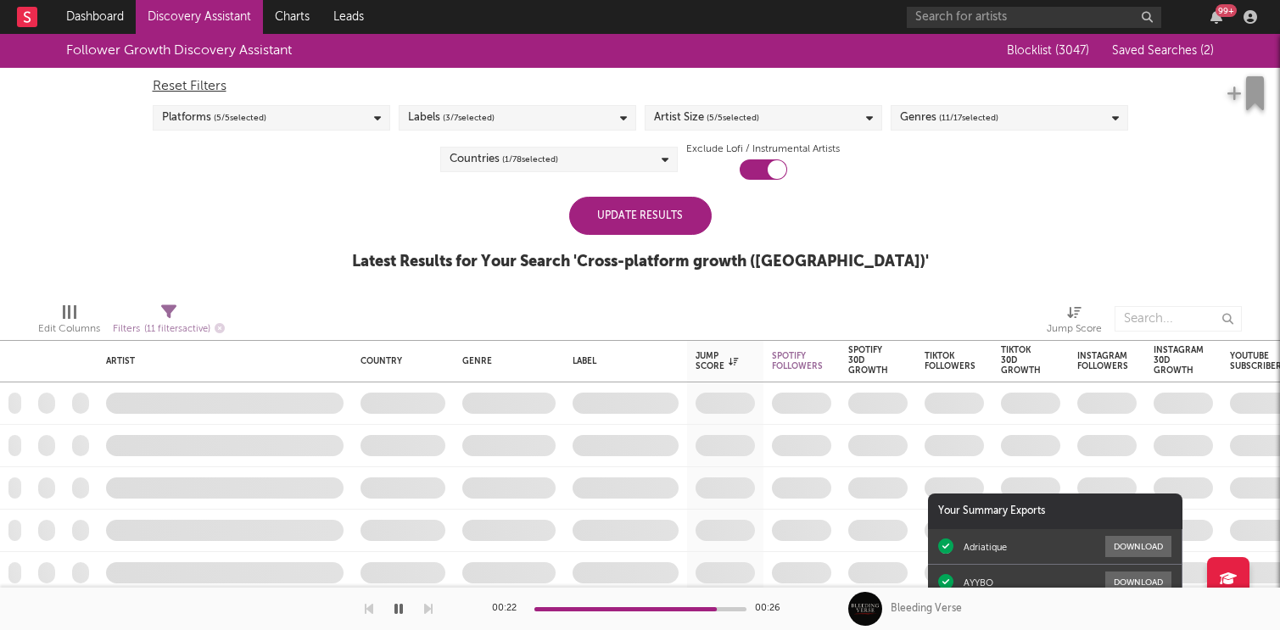
click at [656, 220] on div "Update Results" at bounding box center [640, 216] width 142 height 38
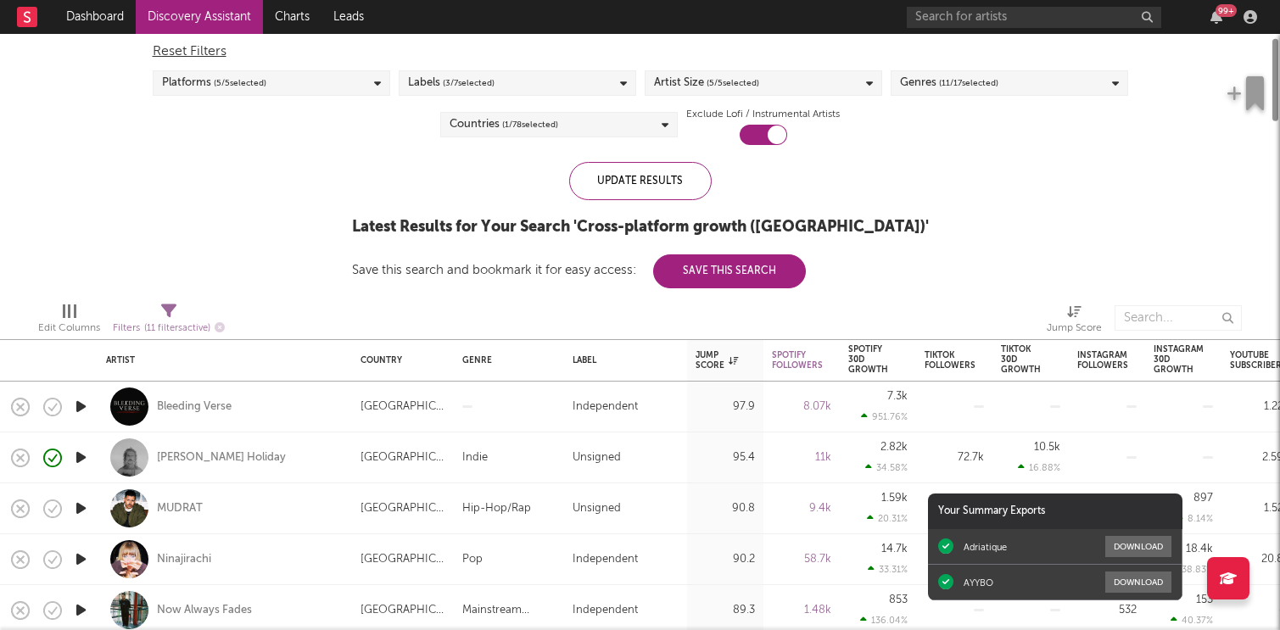
click at [82, 507] on icon "button" at bounding box center [81, 508] width 18 height 21
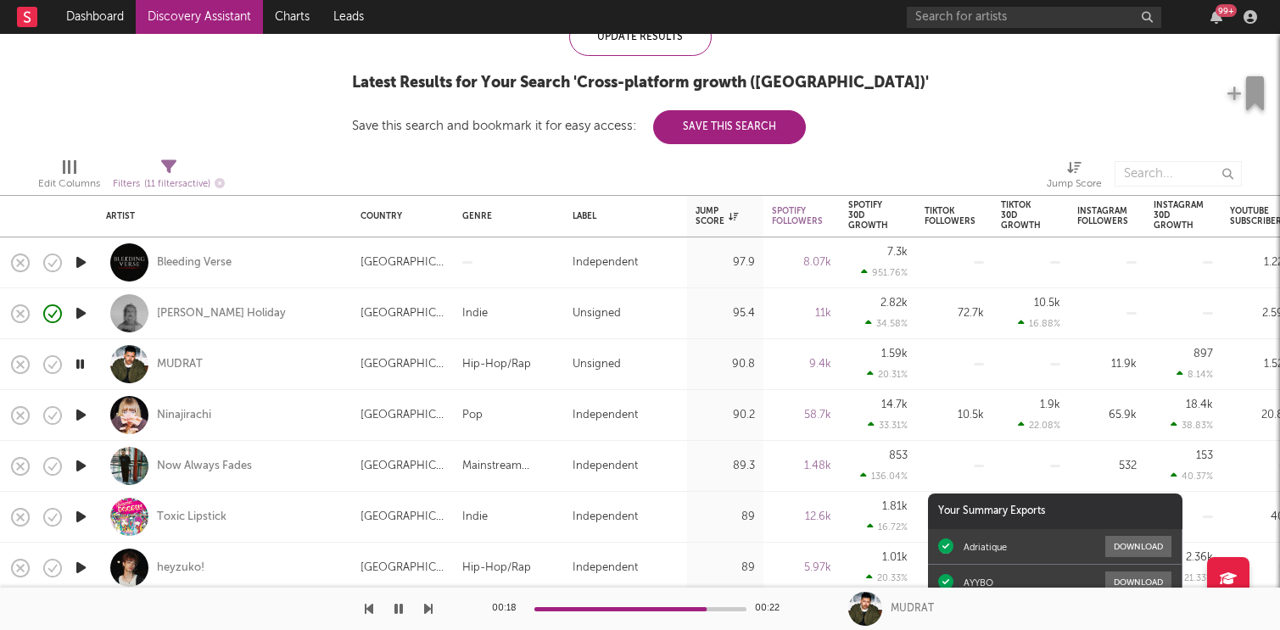
click at [85, 463] on icon "button" at bounding box center [81, 465] width 18 height 21
click at [1220, 18] on icon "button" at bounding box center [1216, 17] width 12 height 14
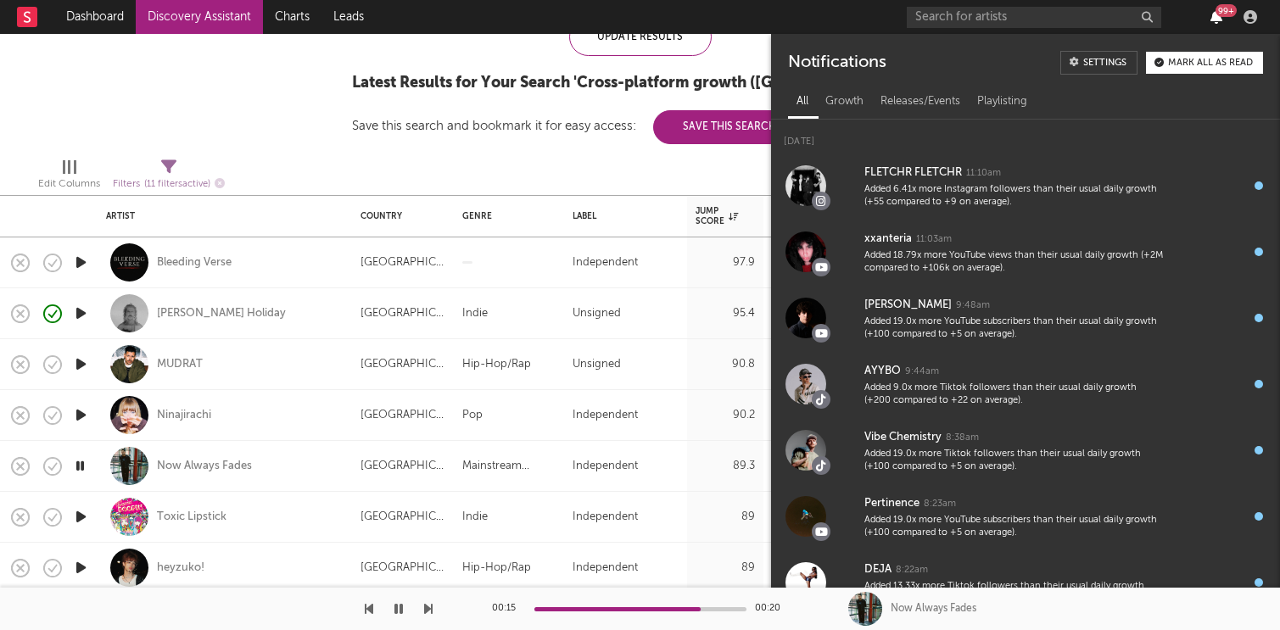
click at [1220, 18] on icon "button" at bounding box center [1216, 17] width 12 height 14
